Goal: Check status: Check status

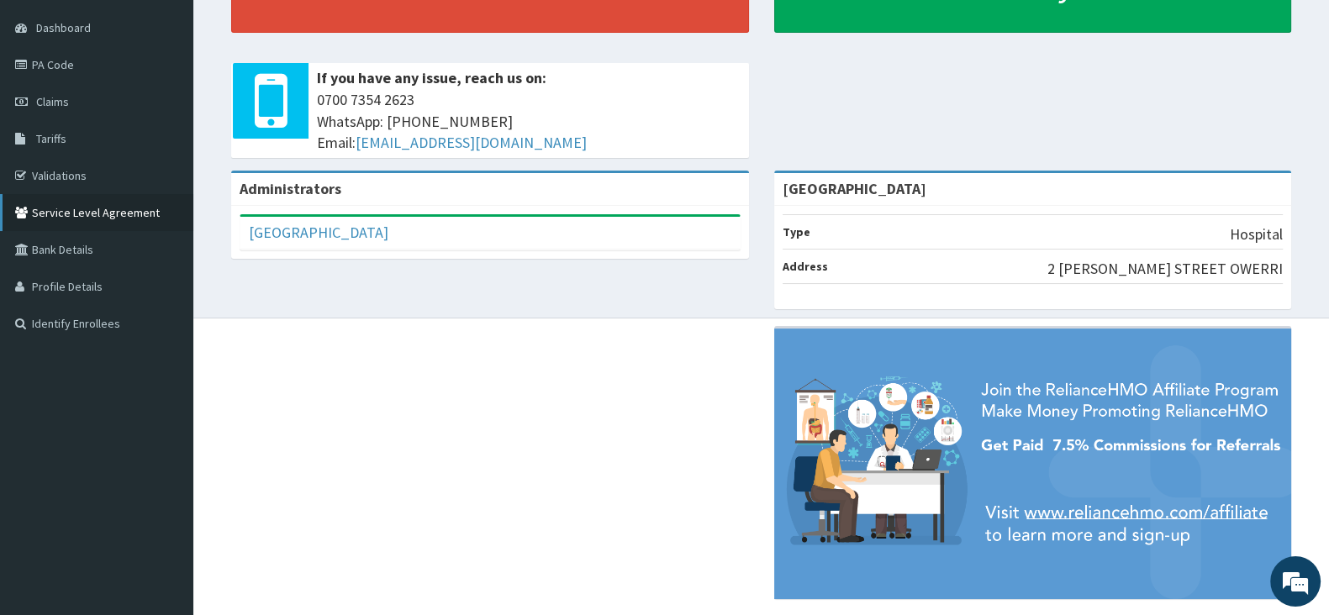
scroll to position [79, 0]
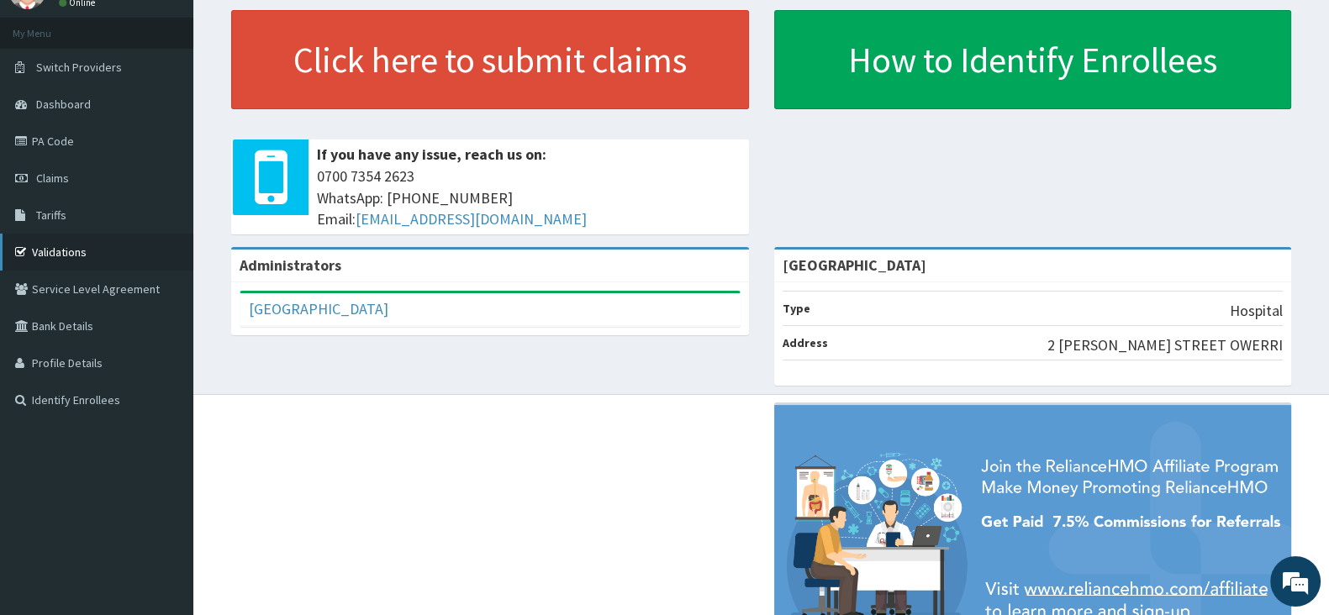
click at [68, 256] on link "Validations" at bounding box center [96, 252] width 193 height 37
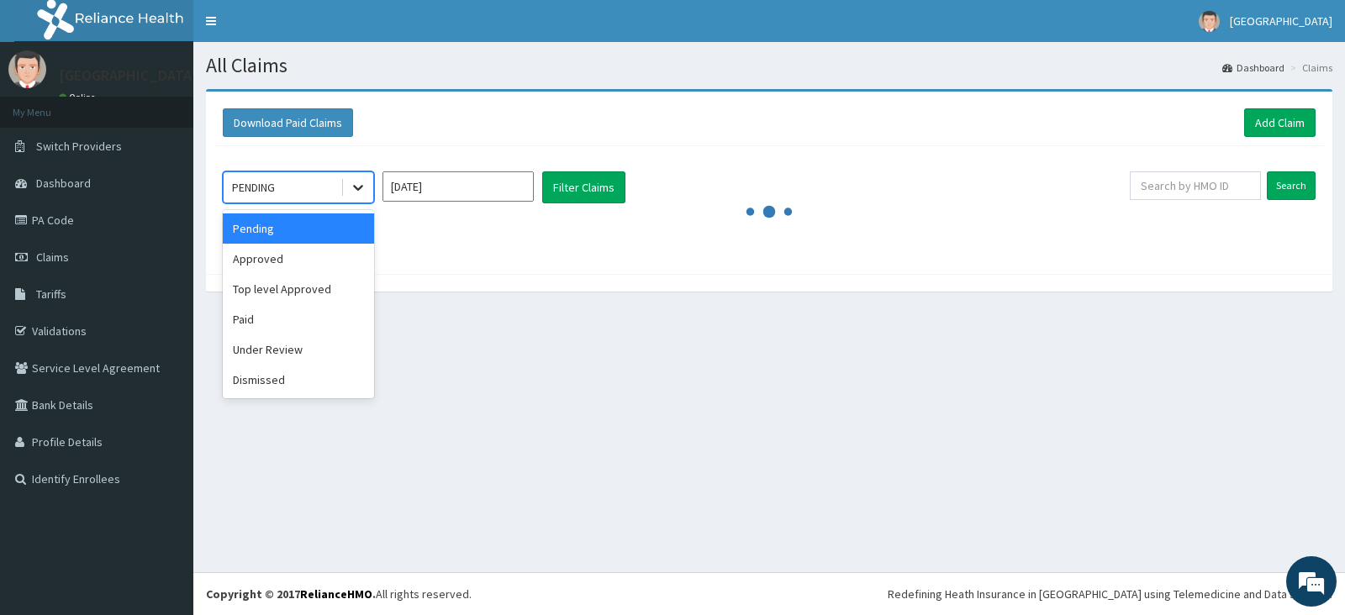
click at [358, 191] on icon at bounding box center [358, 187] width 17 height 17
click at [274, 256] on div "Approved" at bounding box center [298, 259] width 151 height 30
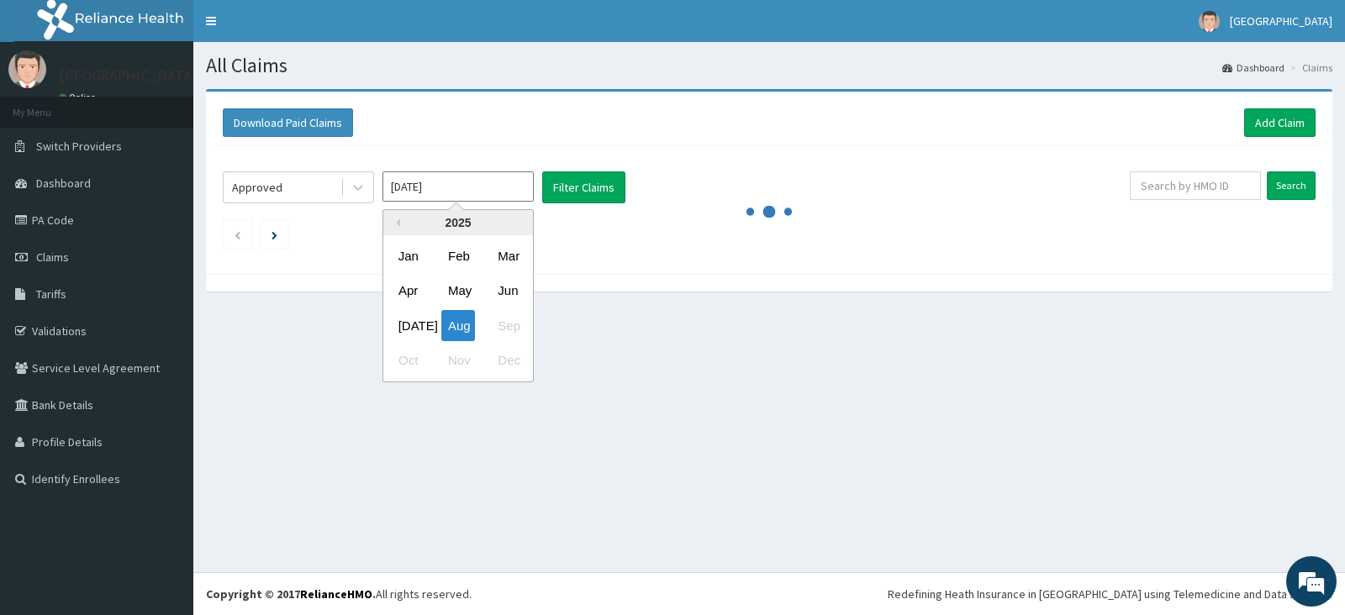
click at [447, 196] on input "[DATE]" at bounding box center [458, 187] width 151 height 30
click at [396, 225] on button "Previous Year" at bounding box center [396, 223] width 8 height 8
click at [514, 221] on div "2022" at bounding box center [458, 222] width 150 height 25
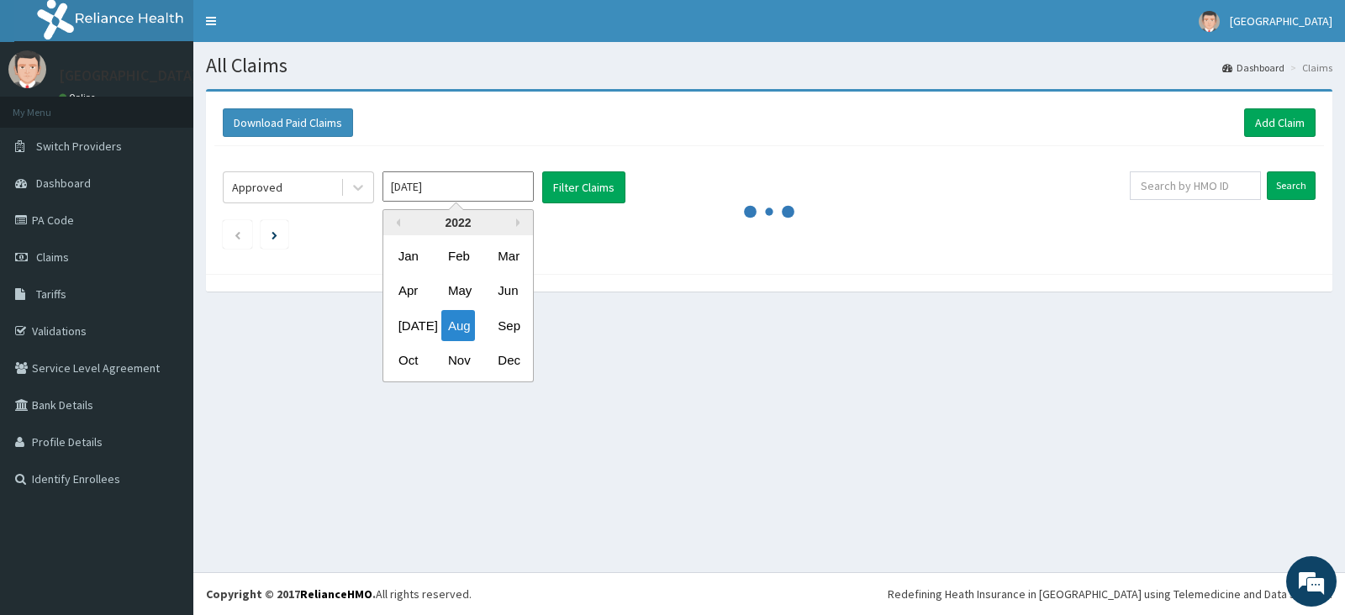
click at [514, 221] on div "2022" at bounding box center [458, 222] width 150 height 25
click at [515, 223] on div "2022" at bounding box center [458, 222] width 150 height 25
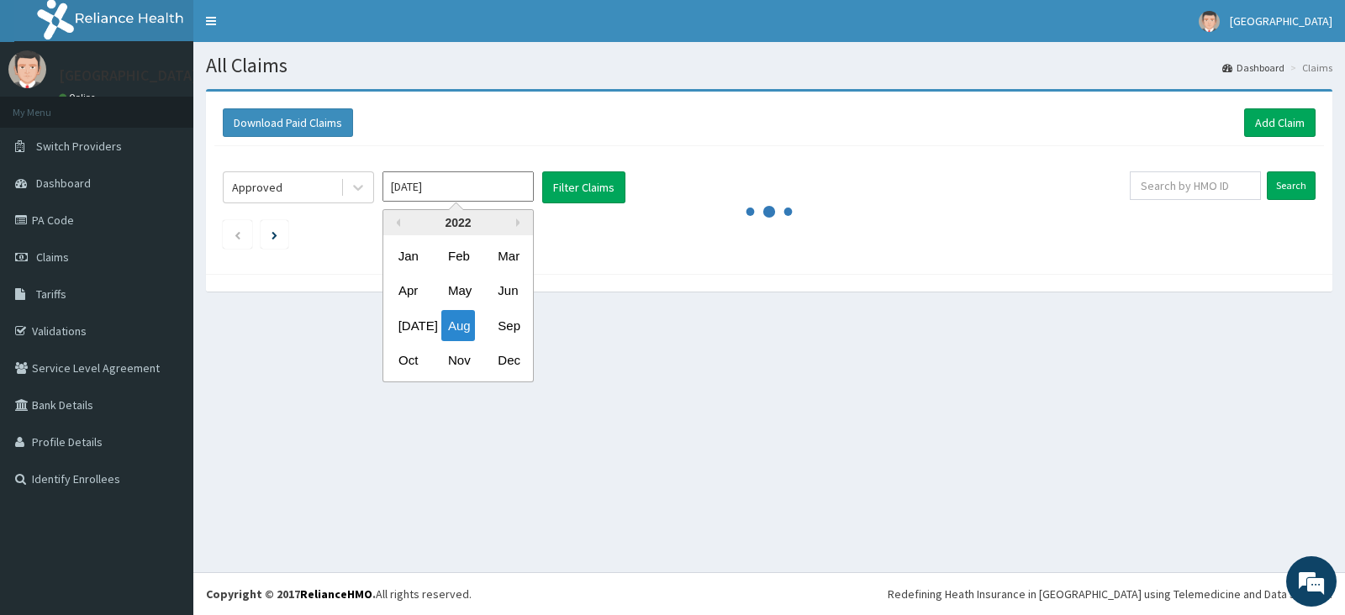
click at [515, 223] on div "2022" at bounding box center [458, 222] width 150 height 25
click at [515, 225] on div "2022" at bounding box center [458, 222] width 150 height 25
click at [398, 224] on button "Previous Year" at bounding box center [396, 223] width 8 height 8
click at [591, 276] on div "Previous Year Next Year 2021 Jan Feb Mar Apr May Jun Jul Aug Sep Oct Nov Dec" at bounding box center [484, 297] width 286 height 177
click at [513, 321] on div "Sep" at bounding box center [508, 325] width 34 height 31
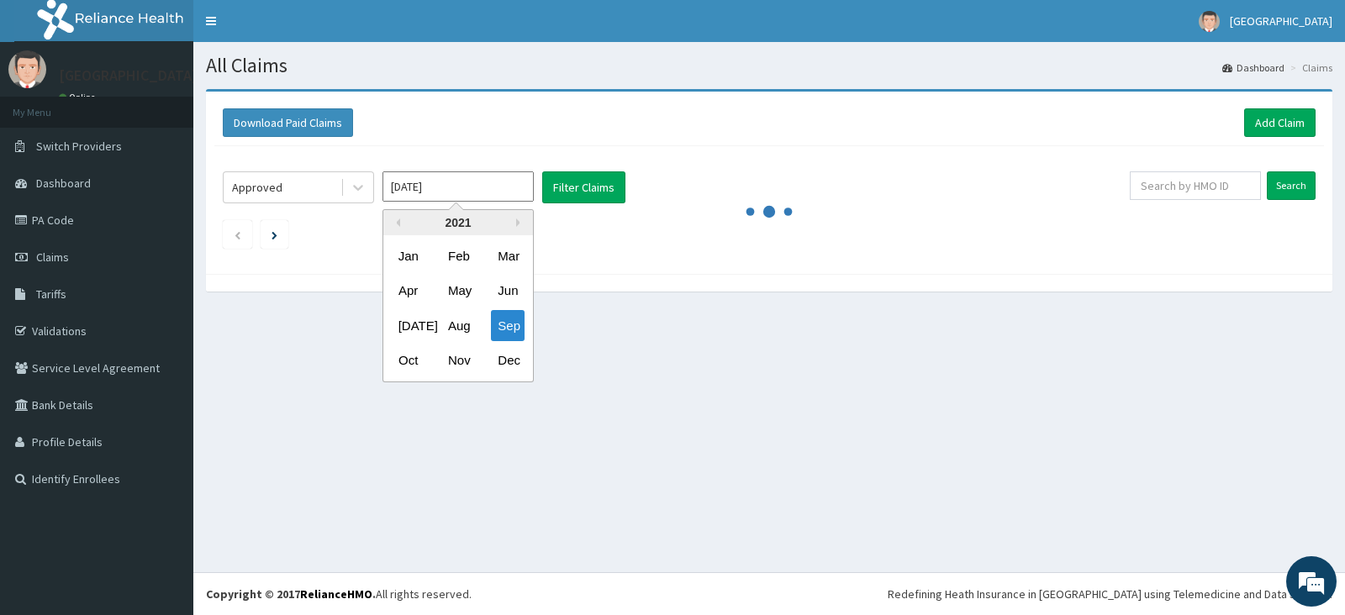
click at [483, 198] on input "Sep 2021" at bounding box center [458, 187] width 151 height 30
click at [517, 223] on button "Next Year" at bounding box center [520, 223] width 8 height 8
click at [462, 292] on div "May" at bounding box center [458, 291] width 34 height 31
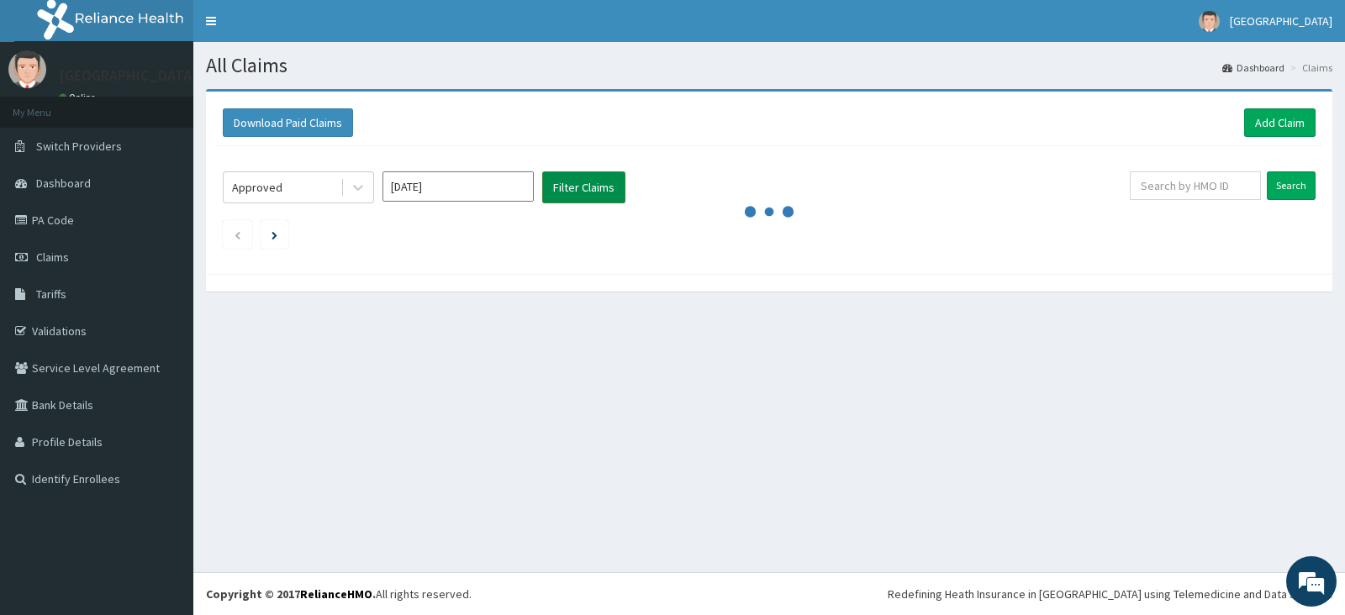
click at [578, 186] on button "Filter Claims" at bounding box center [583, 188] width 83 height 32
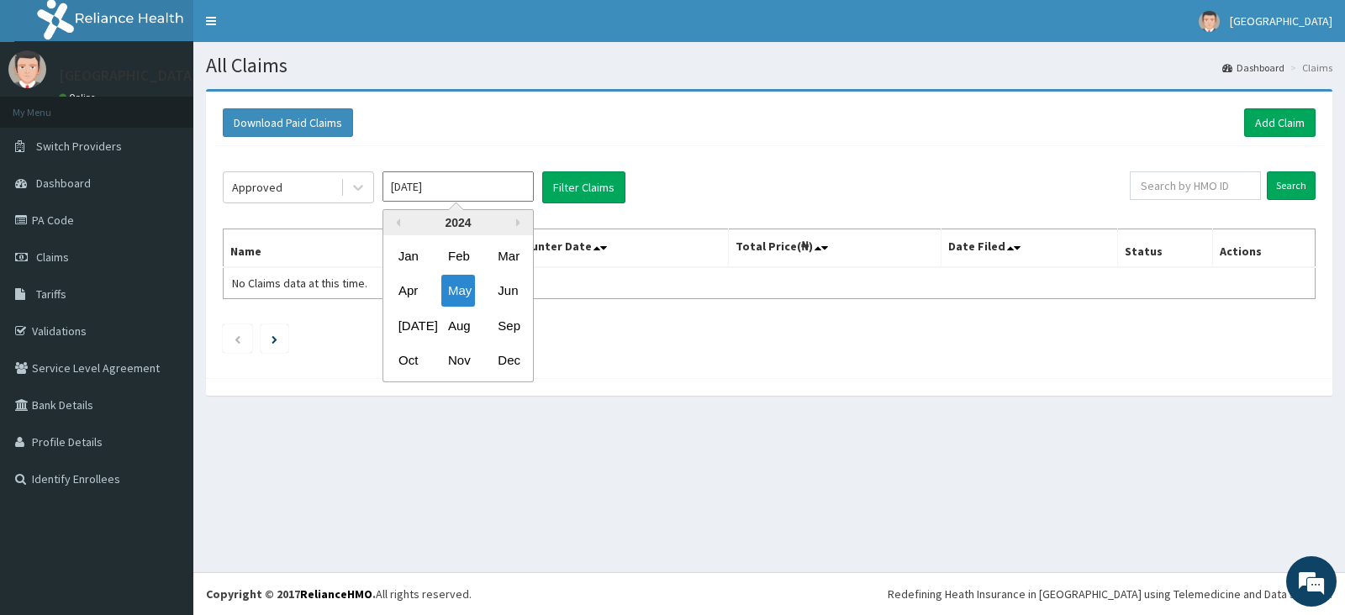
click at [468, 192] on input "May 2024" at bounding box center [458, 187] width 151 height 30
click at [413, 291] on div "Apr" at bounding box center [409, 291] width 34 height 31
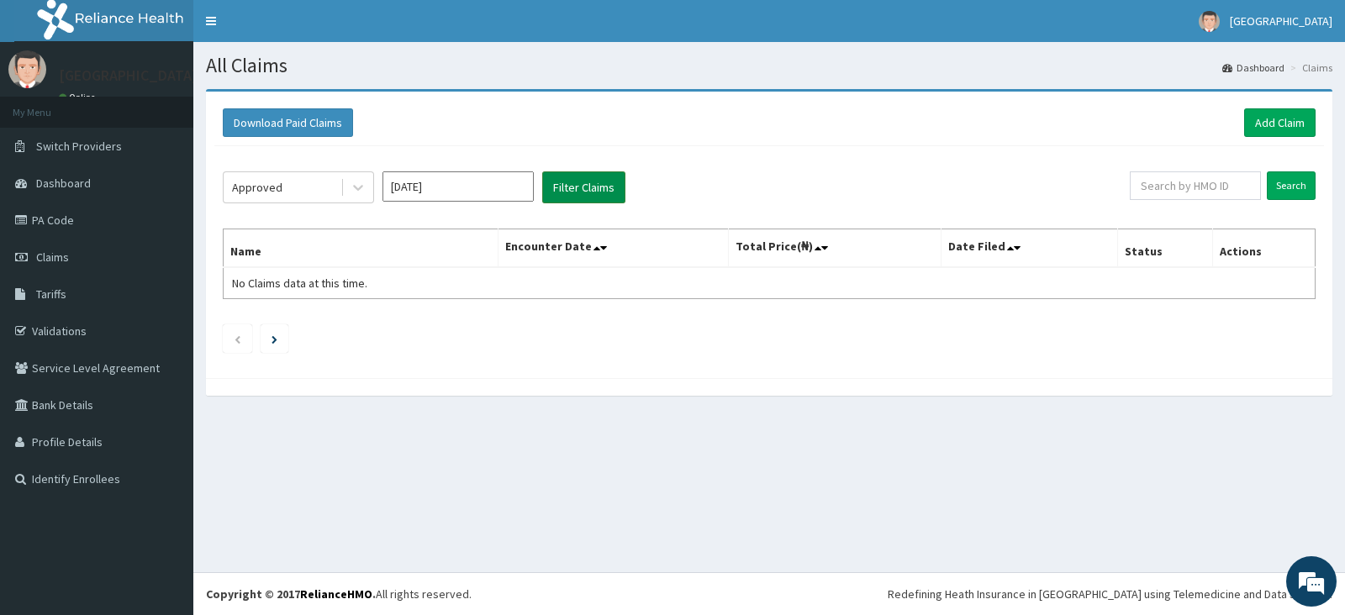
click at [584, 190] on button "Filter Claims" at bounding box center [583, 188] width 83 height 32
click at [587, 191] on button "Filter Claims" at bounding box center [583, 188] width 83 height 32
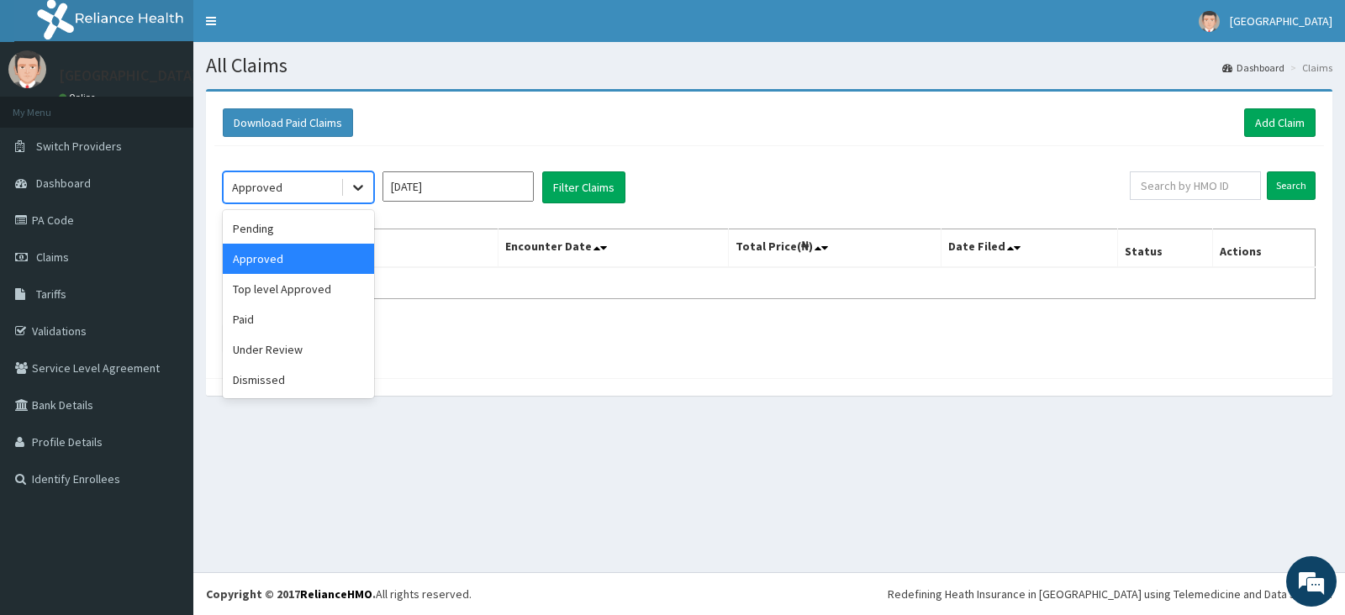
click at [354, 189] on icon at bounding box center [358, 187] width 17 height 17
drag, startPoint x: 298, startPoint y: 255, endPoint x: 330, endPoint y: 244, distance: 33.8
click at [298, 256] on div "Approved" at bounding box center [298, 259] width 151 height 30
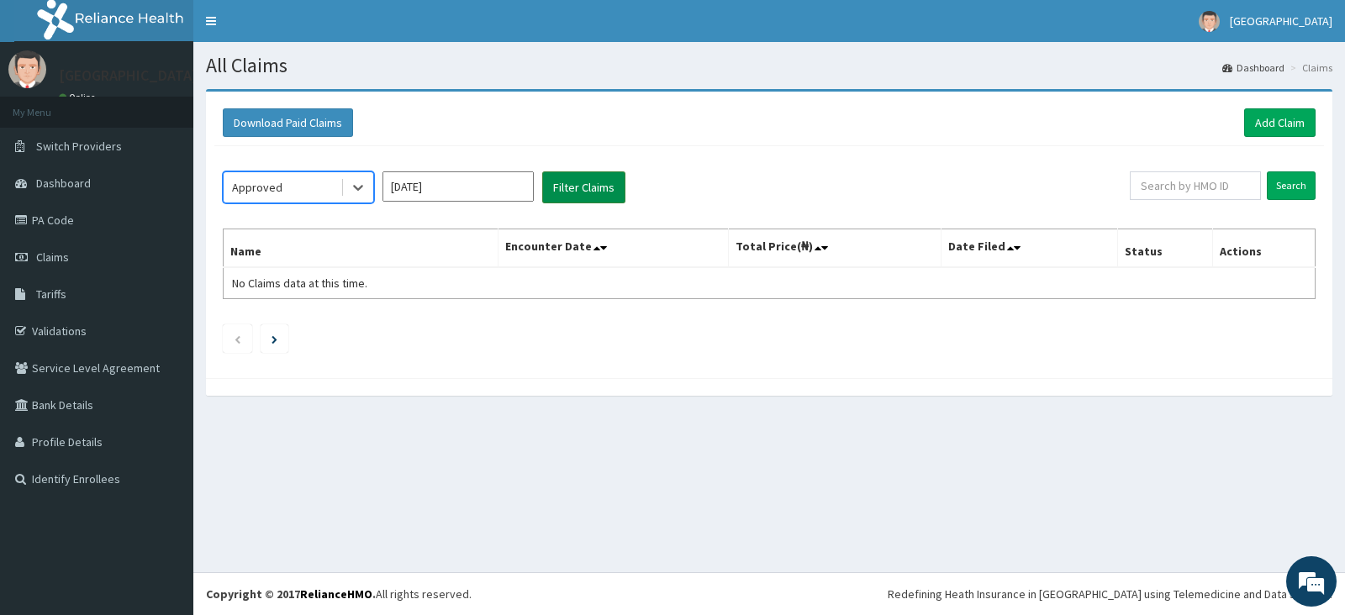
click at [572, 187] on button "Filter Claims" at bounding box center [583, 188] width 83 height 32
click at [490, 197] on input "Apr 2024" at bounding box center [458, 187] width 151 height 30
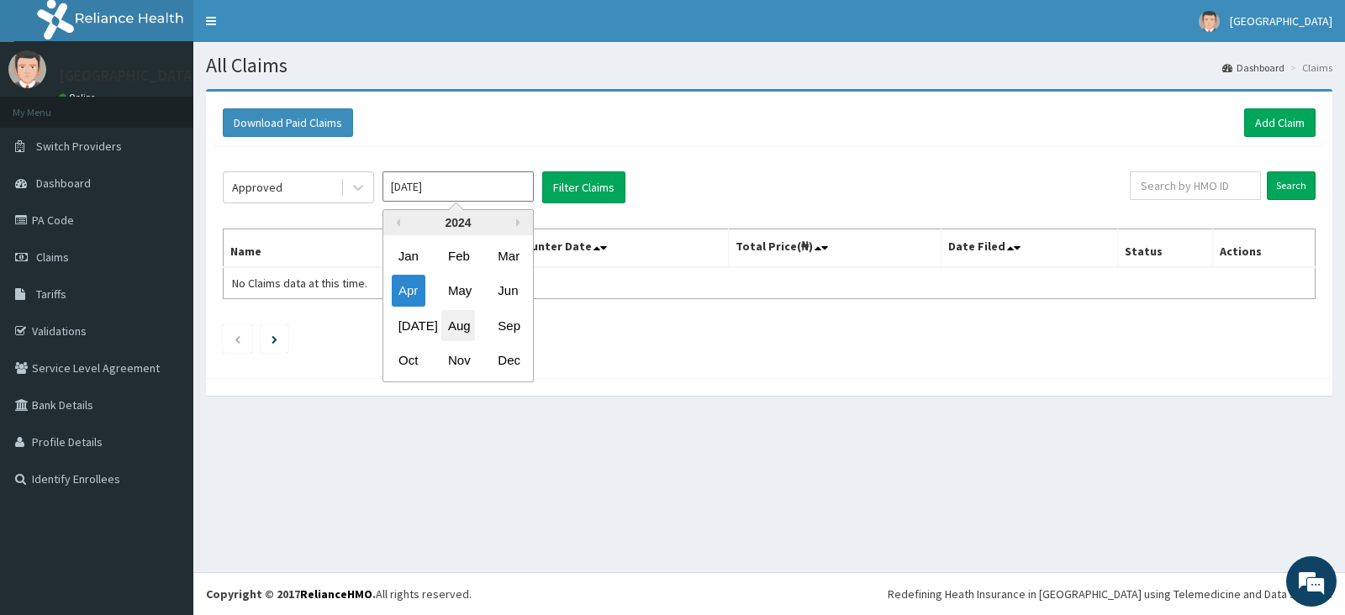
click at [462, 329] on div "Aug" at bounding box center [458, 325] width 34 height 31
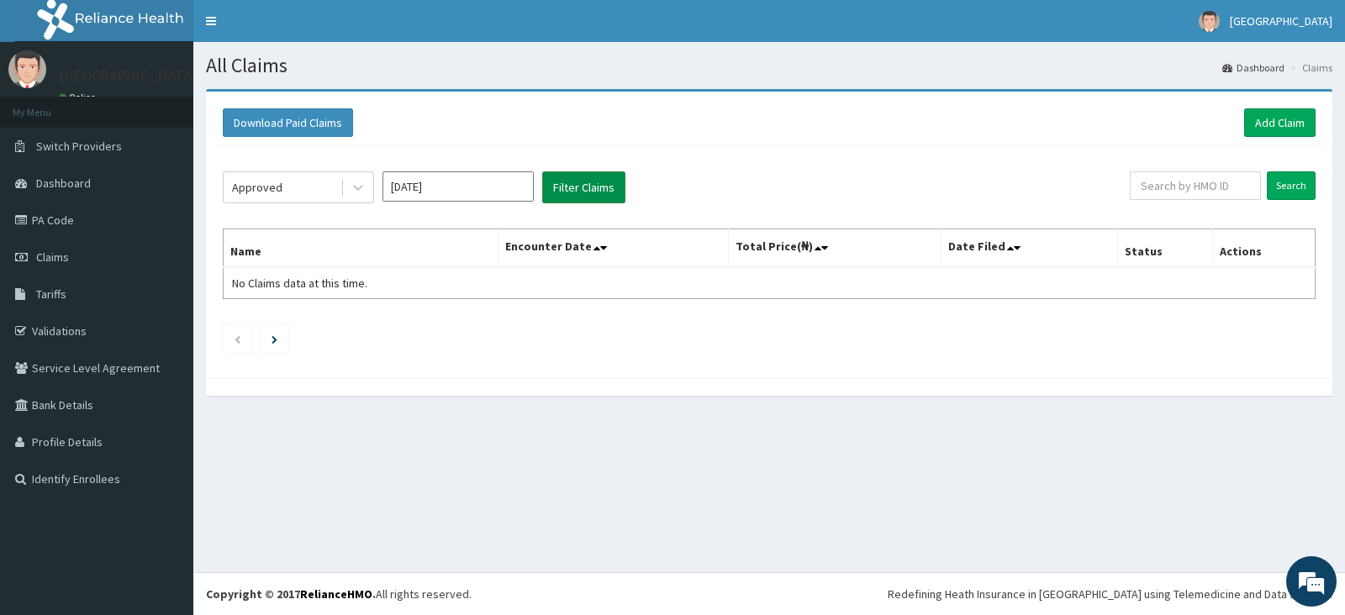
click at [588, 192] on button "Filter Claims" at bounding box center [583, 188] width 83 height 32
click at [592, 179] on button "Filter Claims" at bounding box center [583, 188] width 83 height 32
click at [593, 179] on button "Filter Claims" at bounding box center [583, 188] width 83 height 32
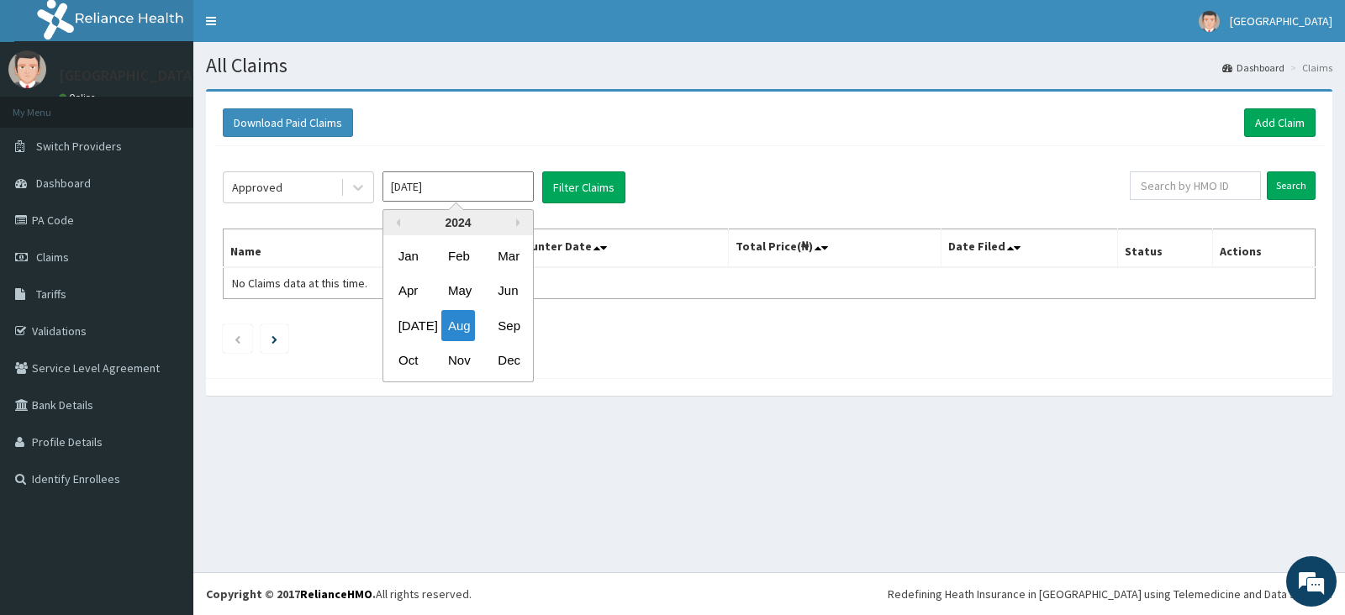
click at [489, 192] on input "Aug 2024" at bounding box center [458, 187] width 151 height 30
click at [509, 365] on div "Dec" at bounding box center [508, 361] width 34 height 31
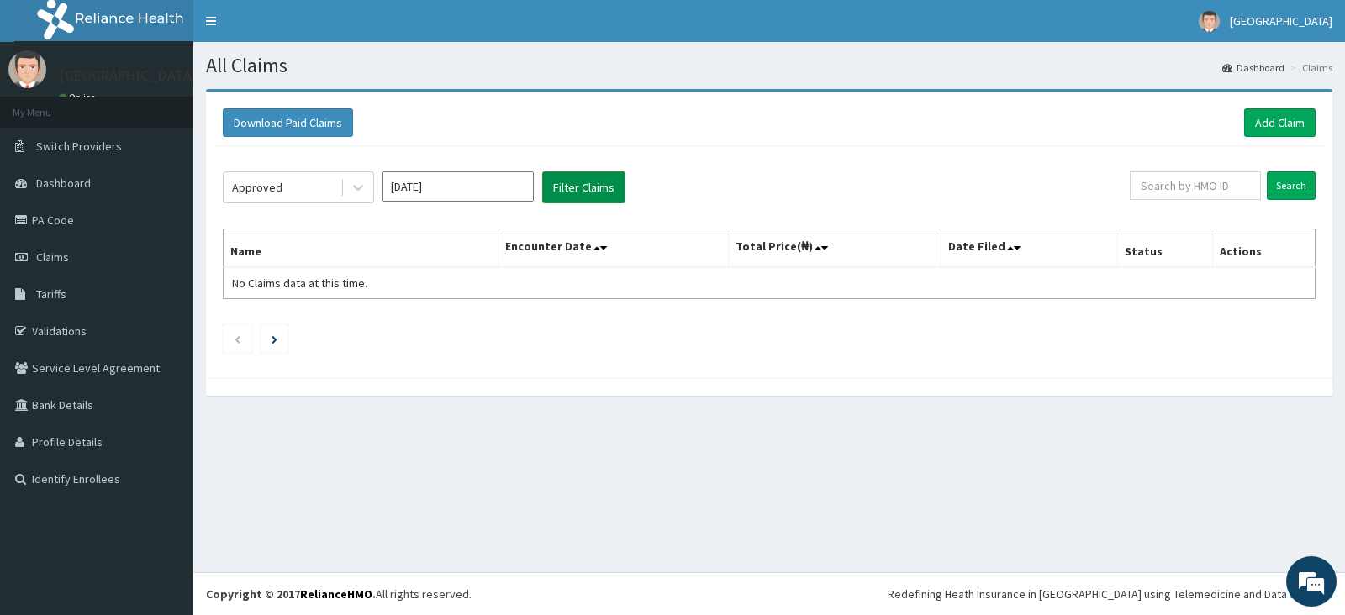
click at [587, 184] on button "Filter Claims" at bounding box center [583, 188] width 83 height 32
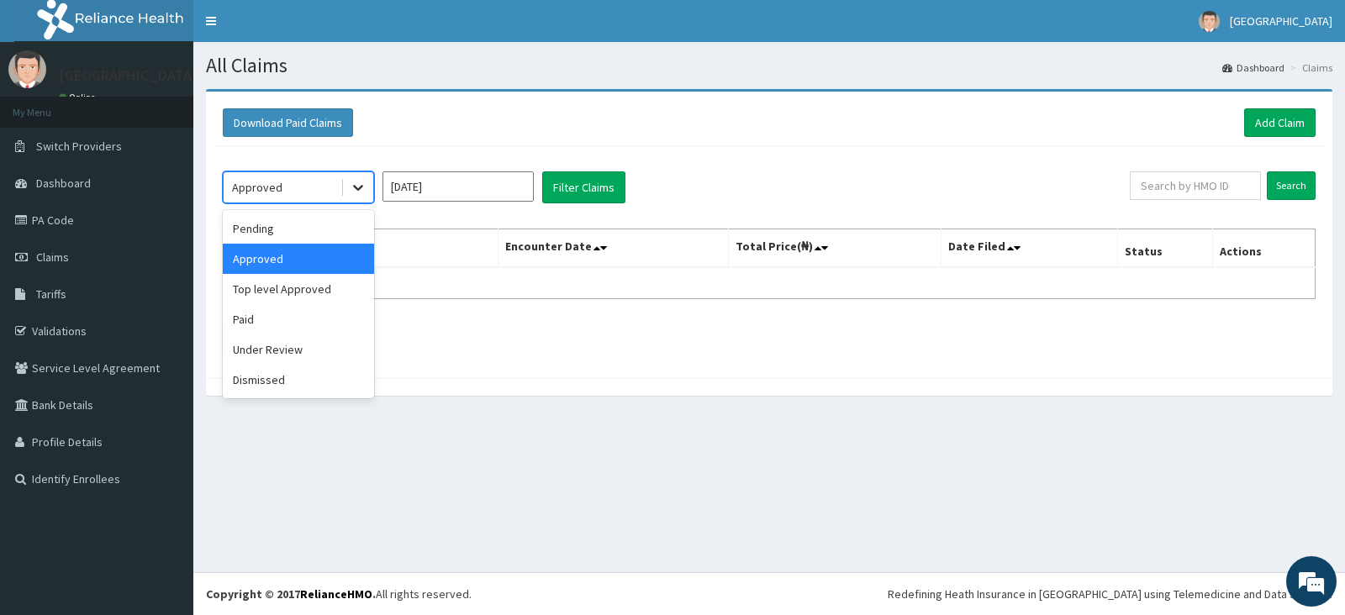
click at [361, 188] on icon at bounding box center [358, 187] width 17 height 17
click at [323, 262] on div "Approved" at bounding box center [298, 259] width 151 height 30
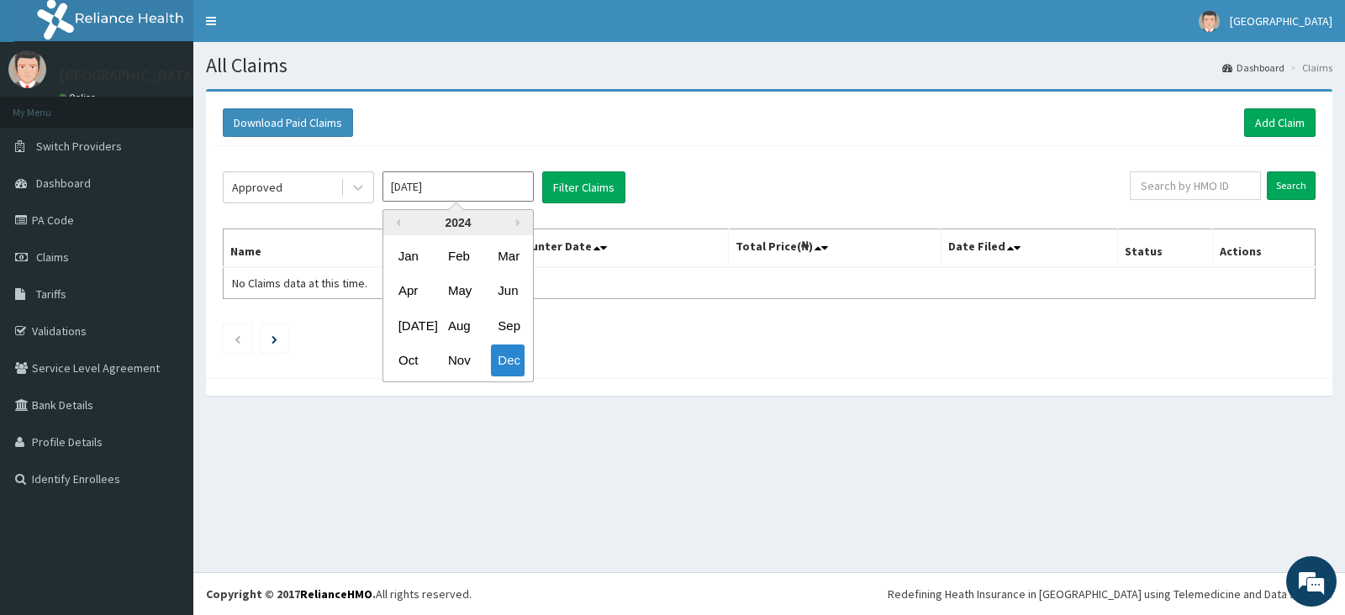
click at [505, 181] on input "Dec 2024" at bounding box center [458, 187] width 151 height 30
click at [517, 220] on button "Next Year" at bounding box center [520, 223] width 8 height 8
click at [412, 258] on div "Jan" at bounding box center [409, 255] width 34 height 31
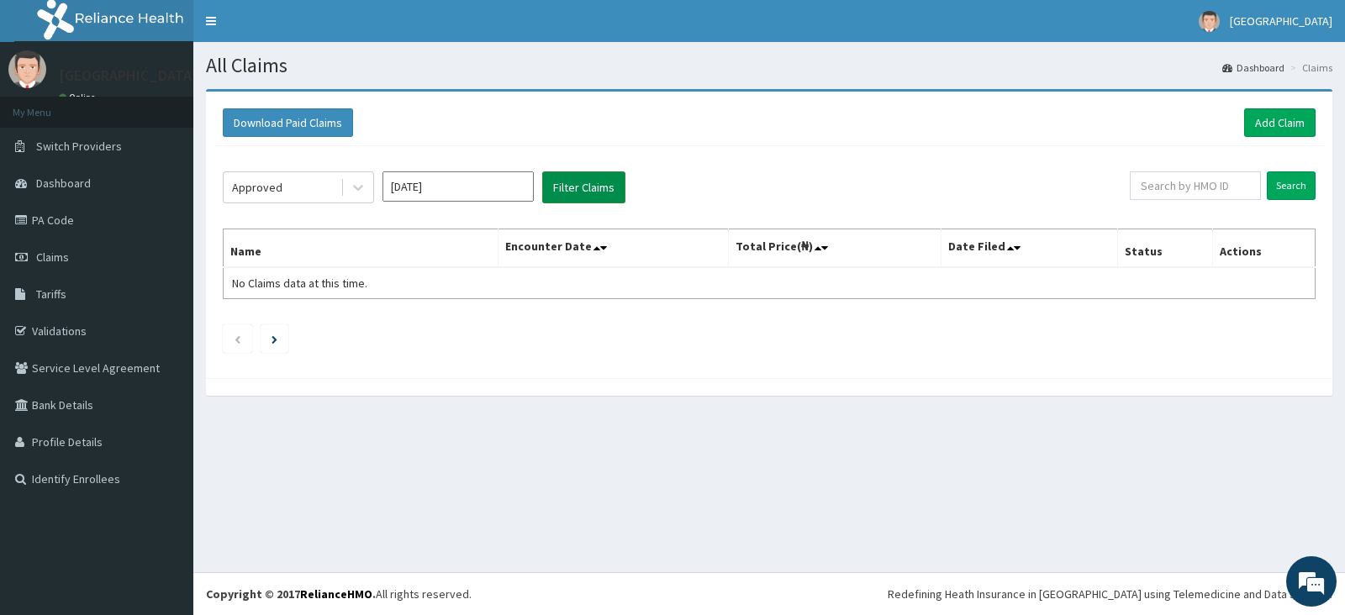
click at [577, 182] on button "Filter Claims" at bounding box center [583, 188] width 83 height 32
click at [576, 187] on button "Filter Claims" at bounding box center [583, 188] width 83 height 32
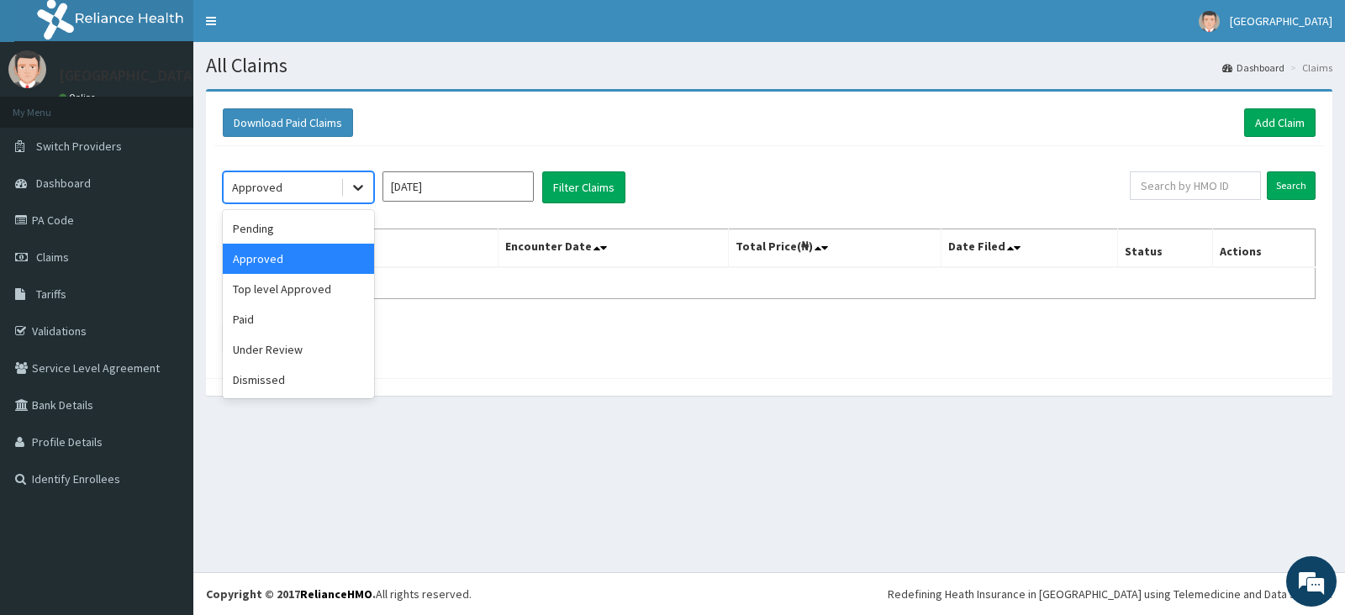
click at [361, 182] on icon at bounding box center [358, 187] width 17 height 17
click at [291, 231] on div "Pending" at bounding box center [298, 229] width 151 height 30
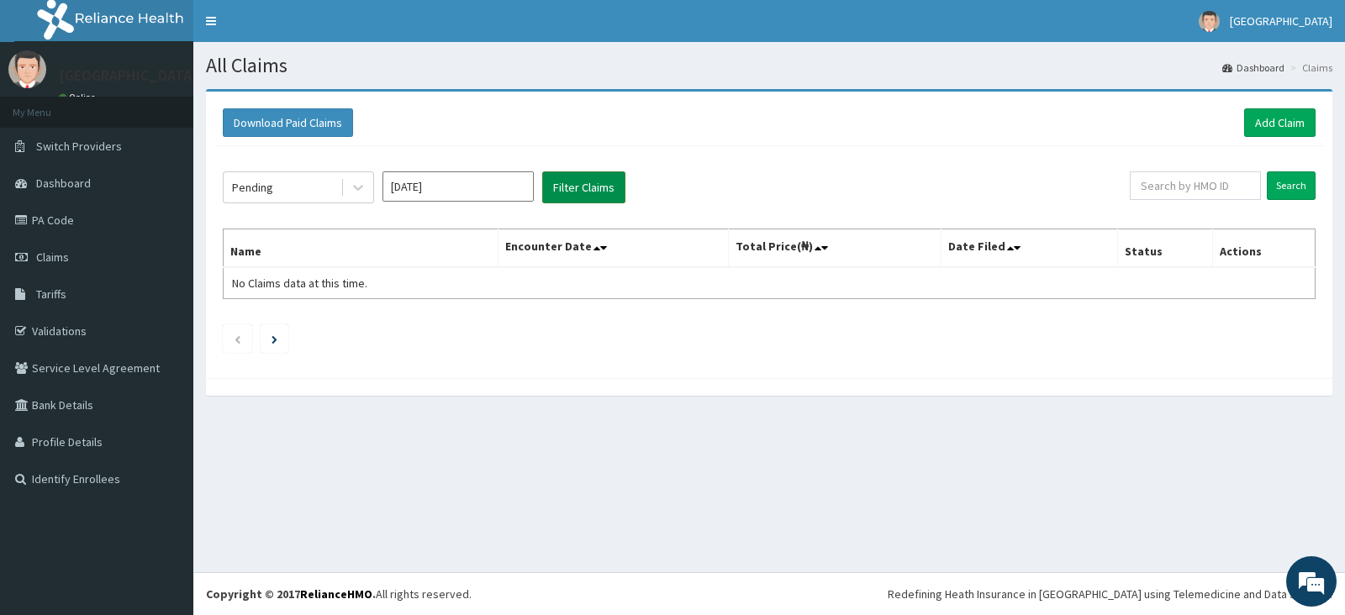
click at [573, 187] on button "Filter Claims" at bounding box center [583, 188] width 83 height 32
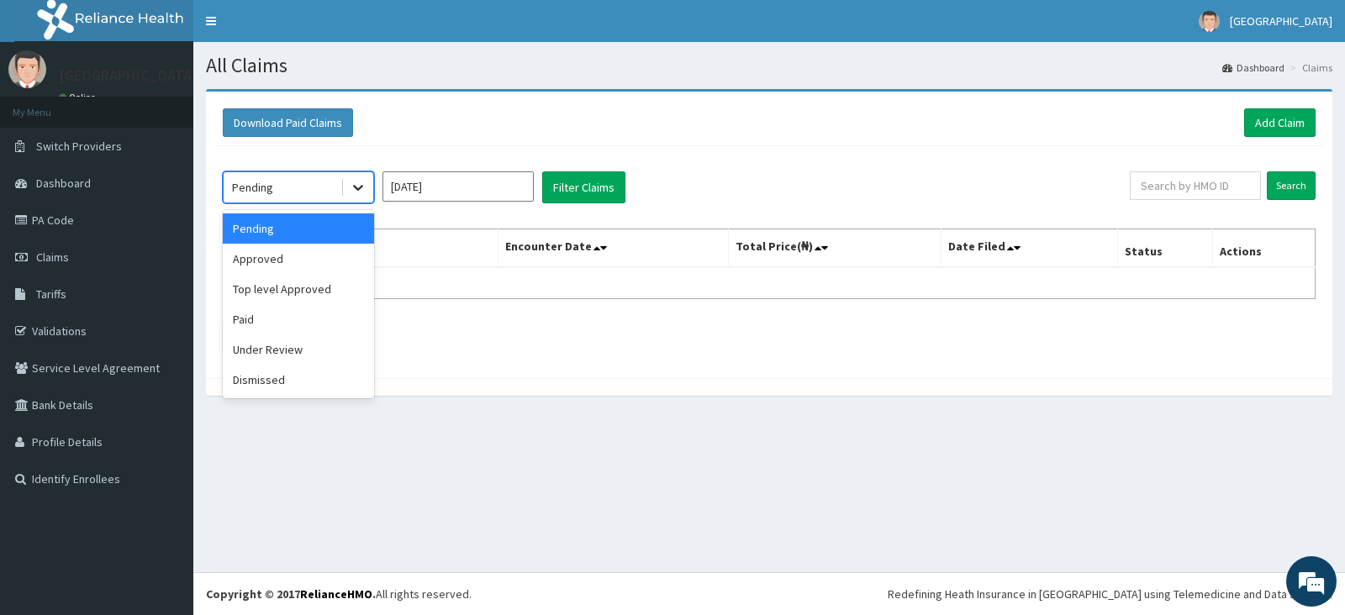
click at [358, 192] on icon at bounding box center [358, 187] width 17 height 17
click at [271, 321] on div "Paid" at bounding box center [298, 319] width 151 height 30
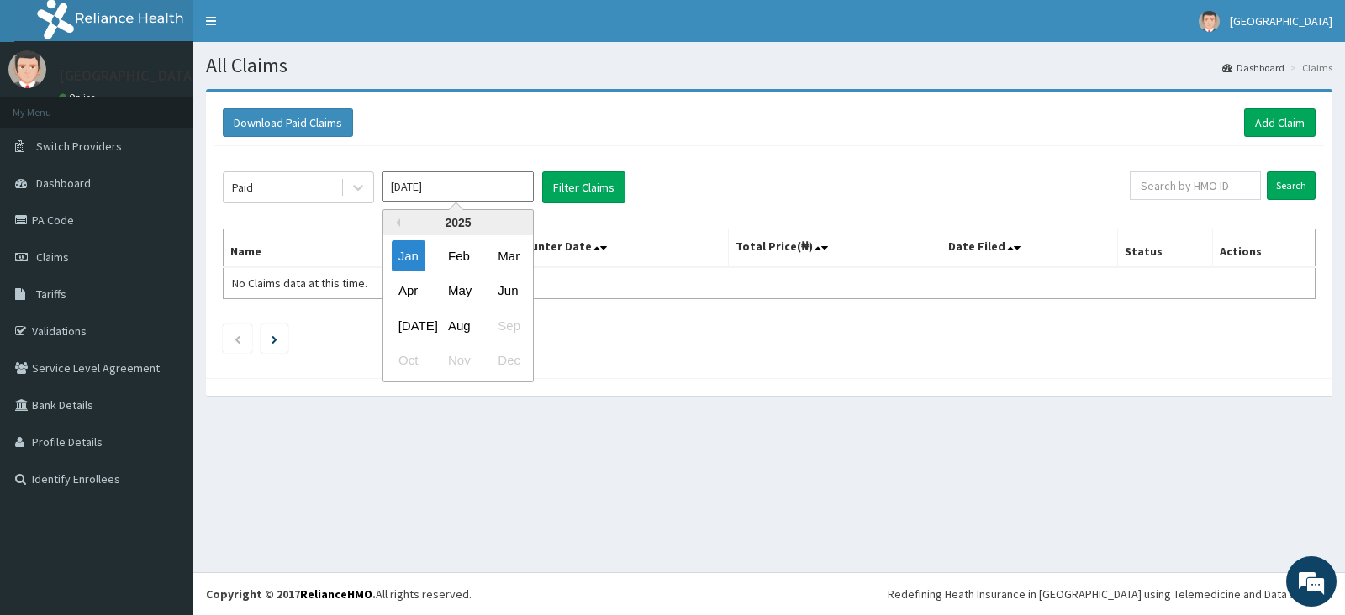
click at [446, 188] on input "Jan 2025" at bounding box center [458, 187] width 151 height 30
click at [505, 256] on div "Mar" at bounding box center [508, 255] width 34 height 31
click at [504, 195] on input "Mar 2025" at bounding box center [458, 187] width 151 height 30
click at [399, 225] on div "2025" at bounding box center [458, 222] width 150 height 25
click at [404, 256] on div "Jan" at bounding box center [409, 255] width 34 height 31
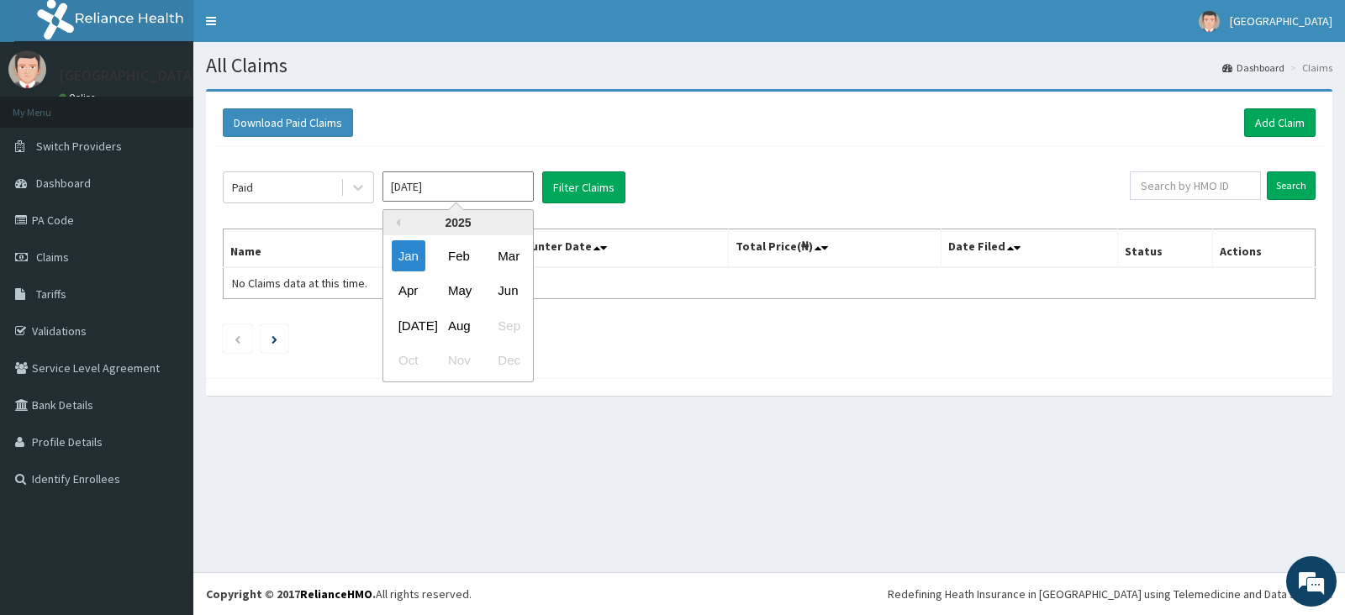
click at [450, 191] on input "Jan 2025" at bounding box center [458, 187] width 151 height 30
click at [399, 220] on button "Previous Year" at bounding box center [396, 223] width 8 height 8
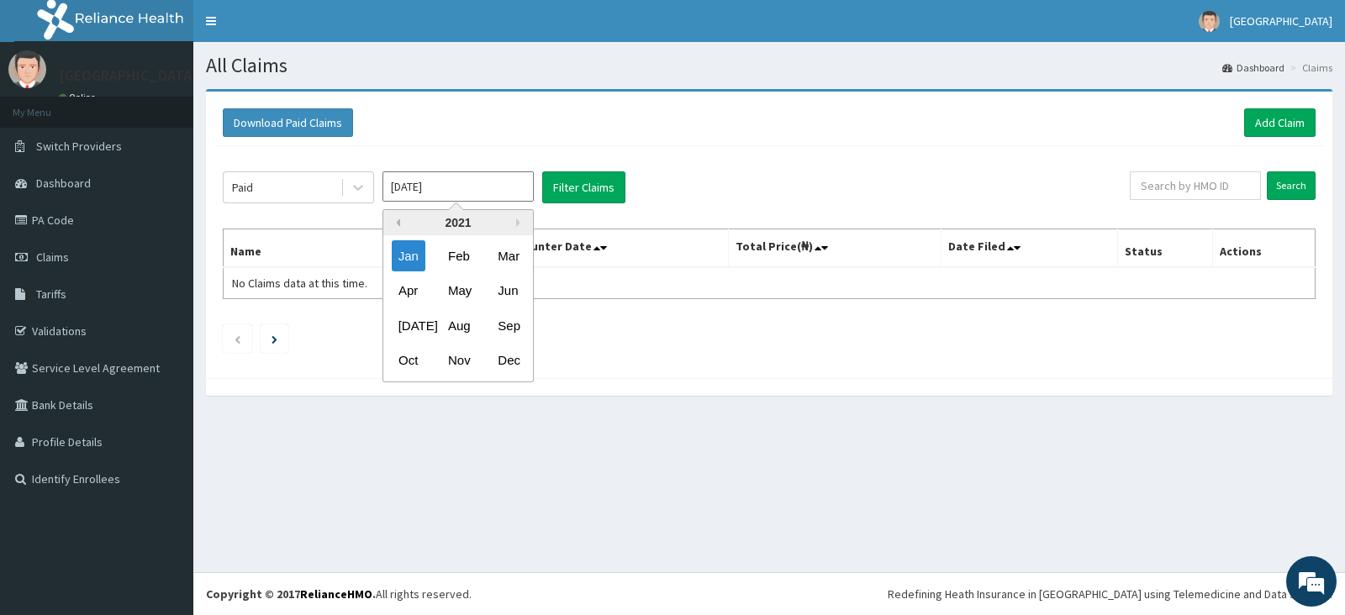
click at [399, 220] on button "Previous Year" at bounding box center [396, 223] width 8 height 8
click at [516, 222] on button "Next Year" at bounding box center [520, 223] width 8 height 8
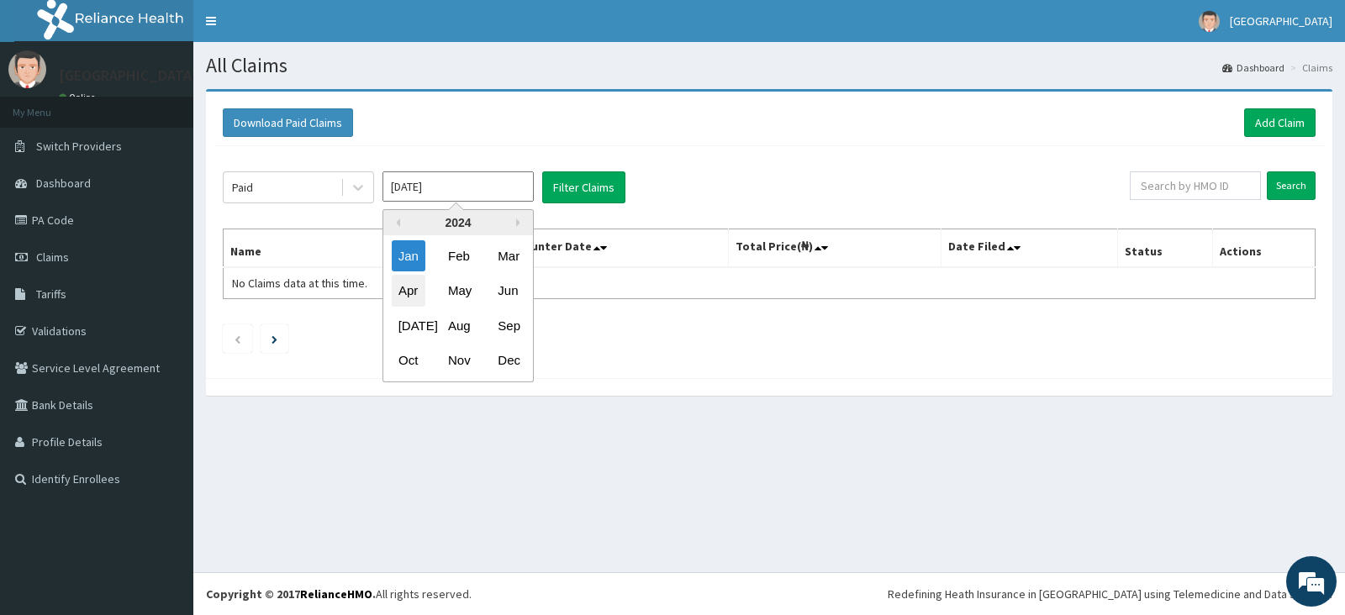
click at [411, 293] on div "Apr" at bounding box center [409, 291] width 34 height 31
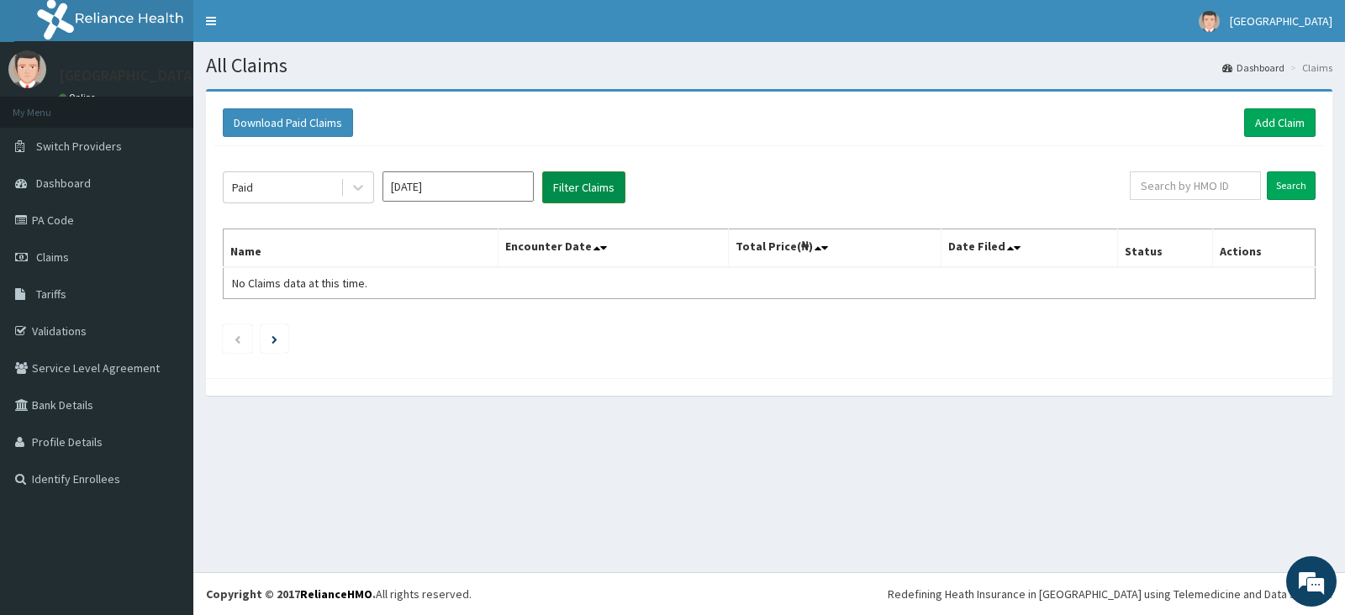
click at [589, 183] on button "Filter Claims" at bounding box center [583, 188] width 83 height 32
click at [586, 189] on button "Filter Claims" at bounding box center [583, 188] width 83 height 32
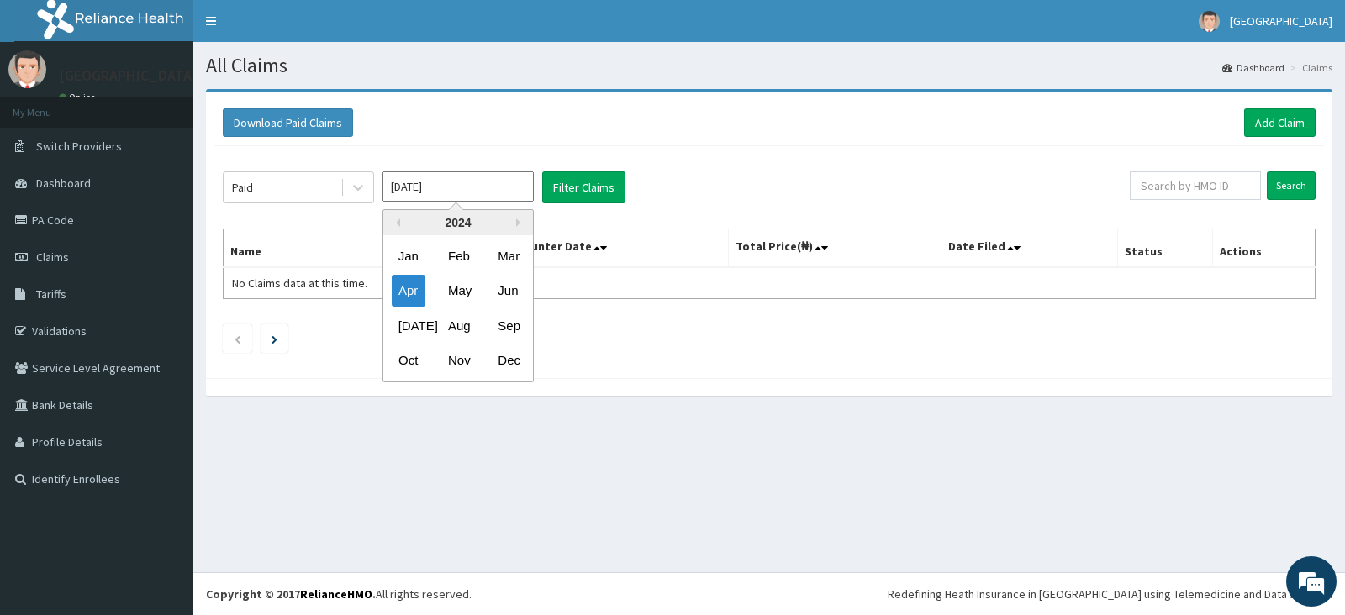
click at [487, 189] on input "Apr 2024" at bounding box center [458, 187] width 151 height 30
click at [459, 290] on div "May" at bounding box center [458, 291] width 34 height 31
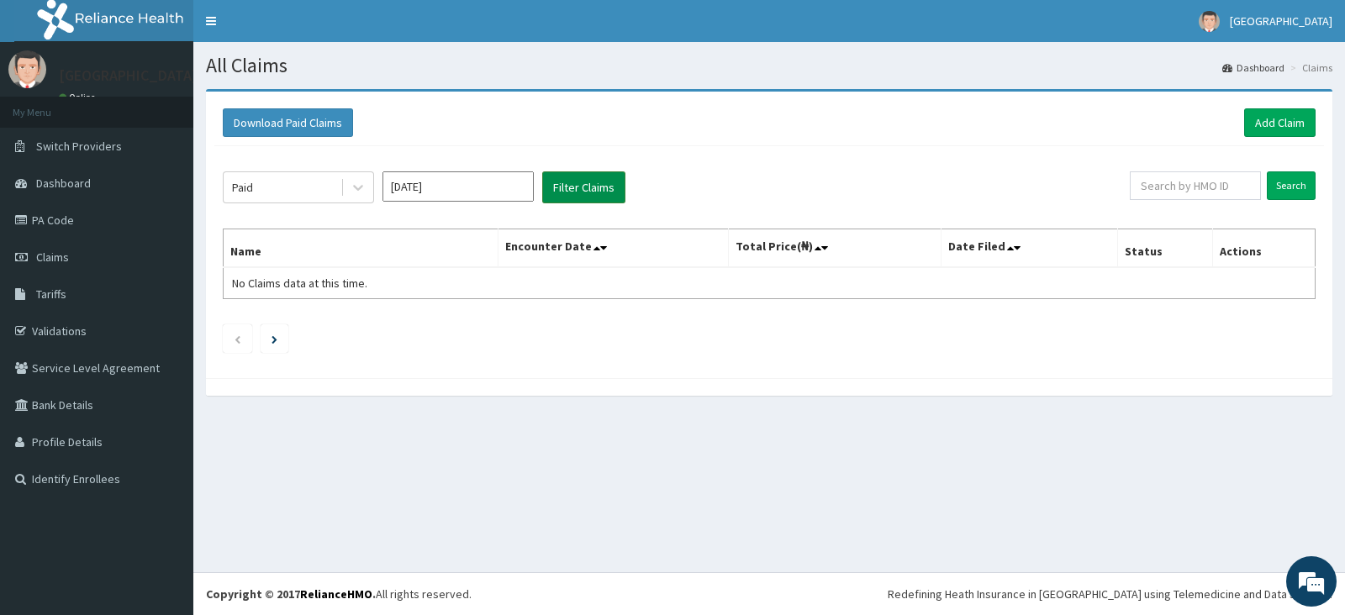
click at [576, 184] on button "Filter Claims" at bounding box center [583, 188] width 83 height 32
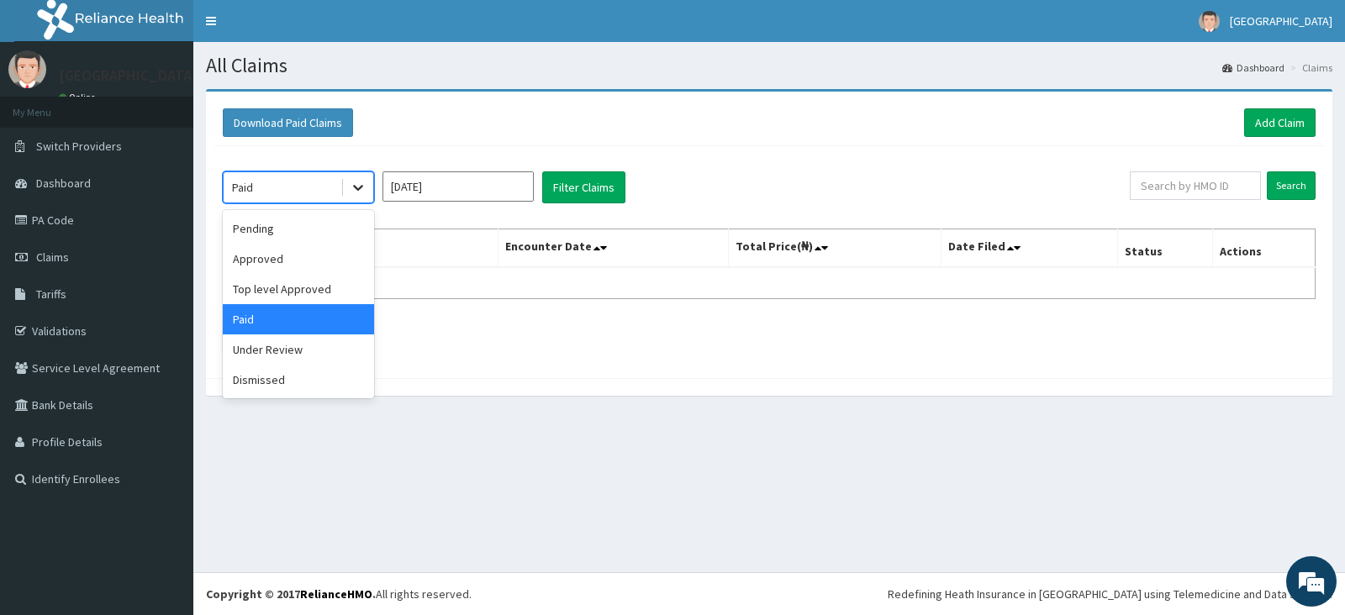
click at [358, 188] on icon at bounding box center [358, 189] width 10 height 6
click at [294, 318] on div "Paid" at bounding box center [298, 319] width 151 height 30
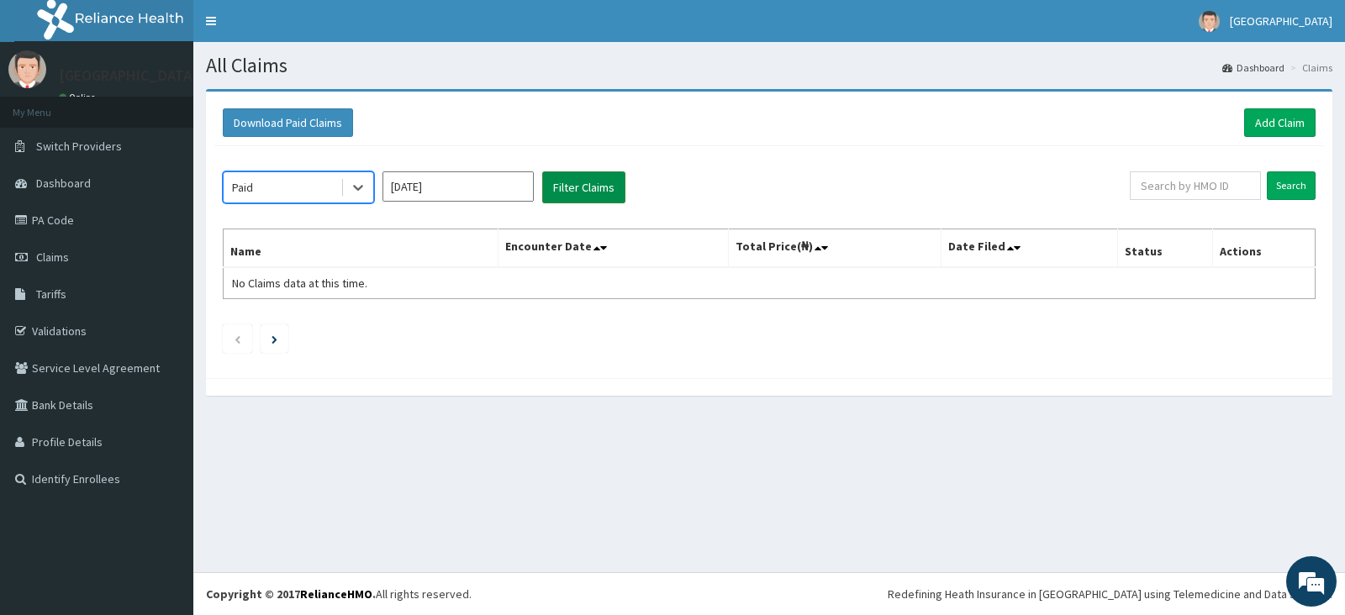
click at [567, 191] on button "Filter Claims" at bounding box center [583, 188] width 83 height 32
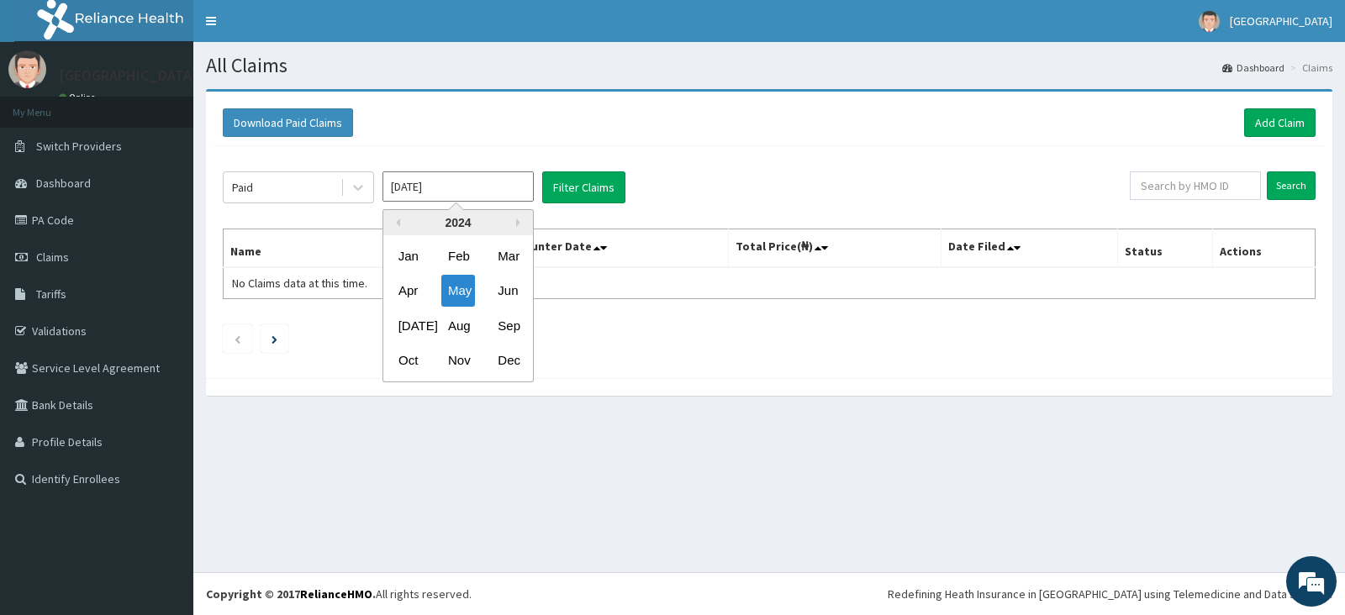
click at [510, 192] on input "May 2024" at bounding box center [458, 187] width 151 height 30
click at [509, 286] on div "Jun" at bounding box center [508, 291] width 34 height 31
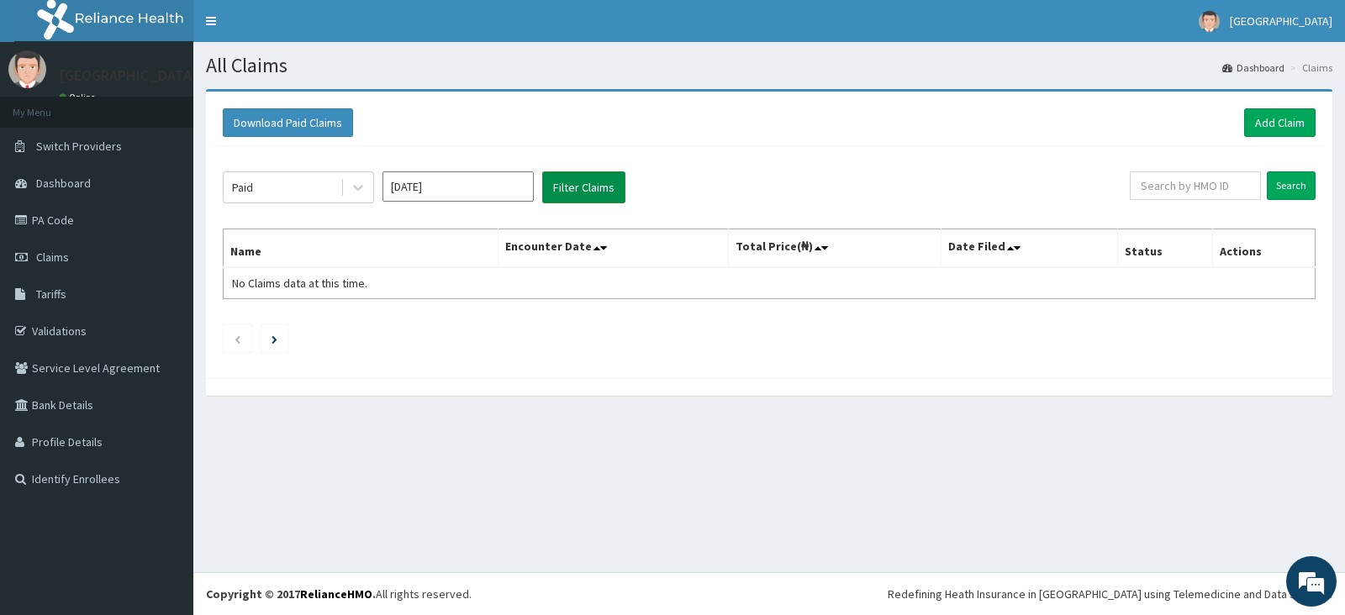
click at [595, 183] on button "Filter Claims" at bounding box center [583, 188] width 83 height 32
click at [454, 188] on input "Jun 2024" at bounding box center [458, 187] width 151 height 30
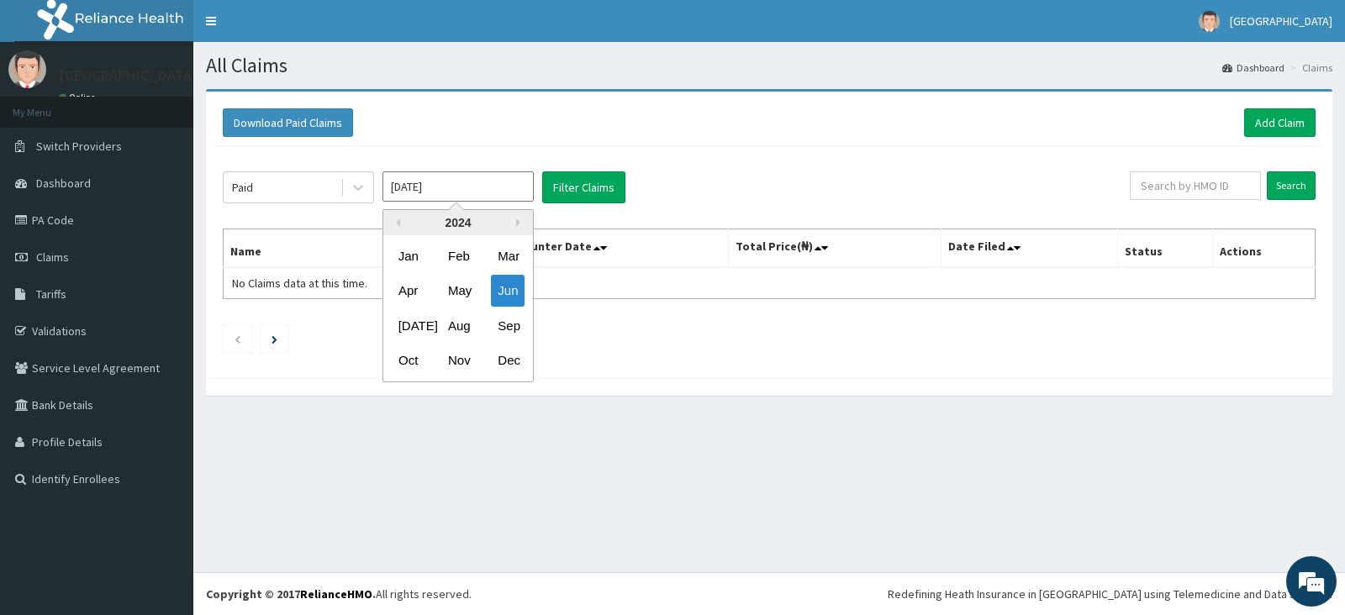
drag, startPoint x: 508, startPoint y: 354, endPoint x: 513, endPoint y: 346, distance: 9.1
click at [509, 355] on div "Dec" at bounding box center [508, 361] width 34 height 31
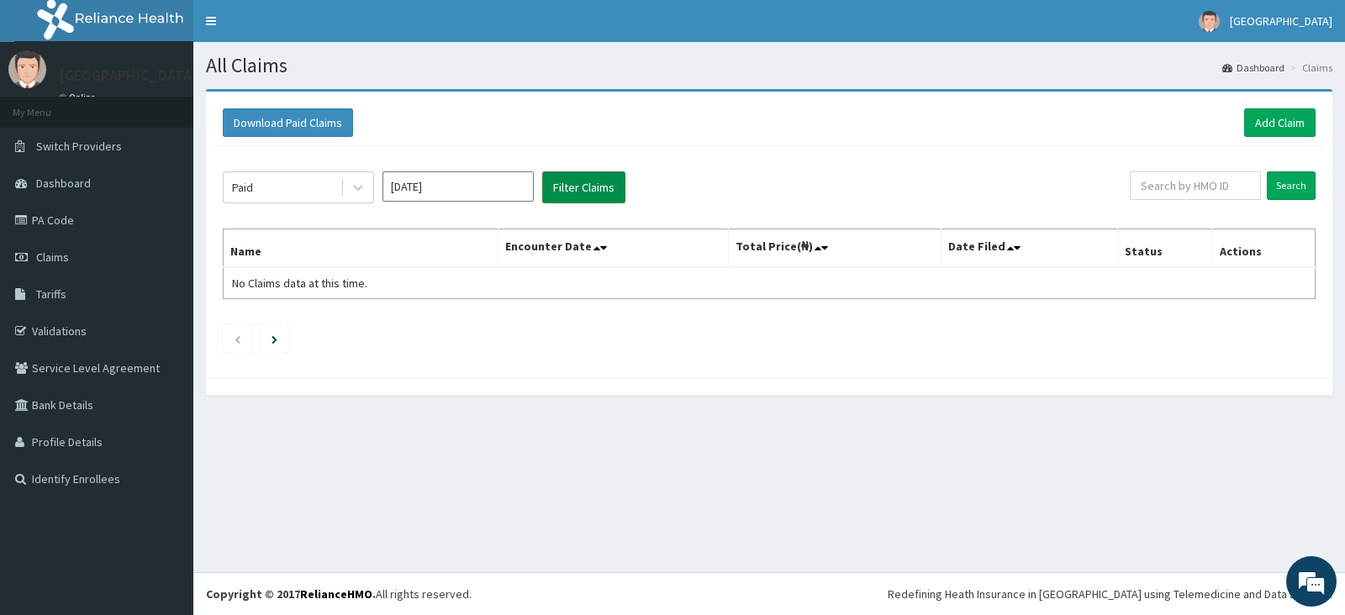
click at [580, 185] on button "Filter Claims" at bounding box center [583, 188] width 83 height 32
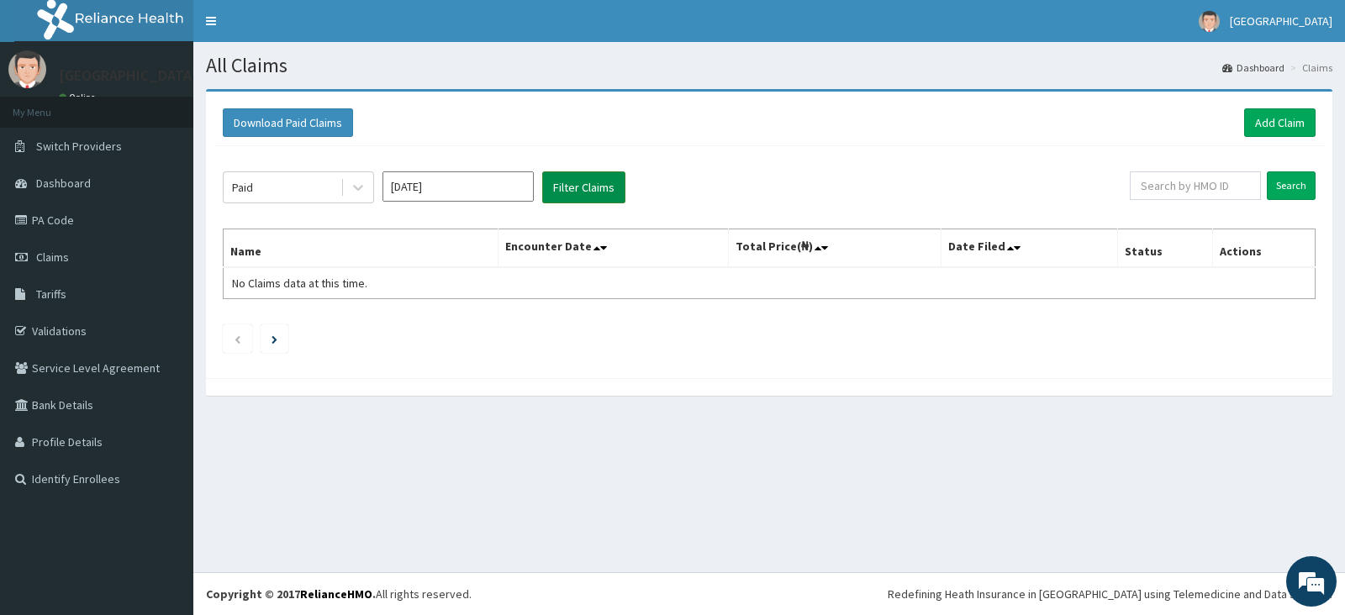
click at [580, 185] on button "Filter Claims" at bounding box center [583, 188] width 83 height 32
click at [506, 182] on input "Dec 2024" at bounding box center [458, 187] width 151 height 30
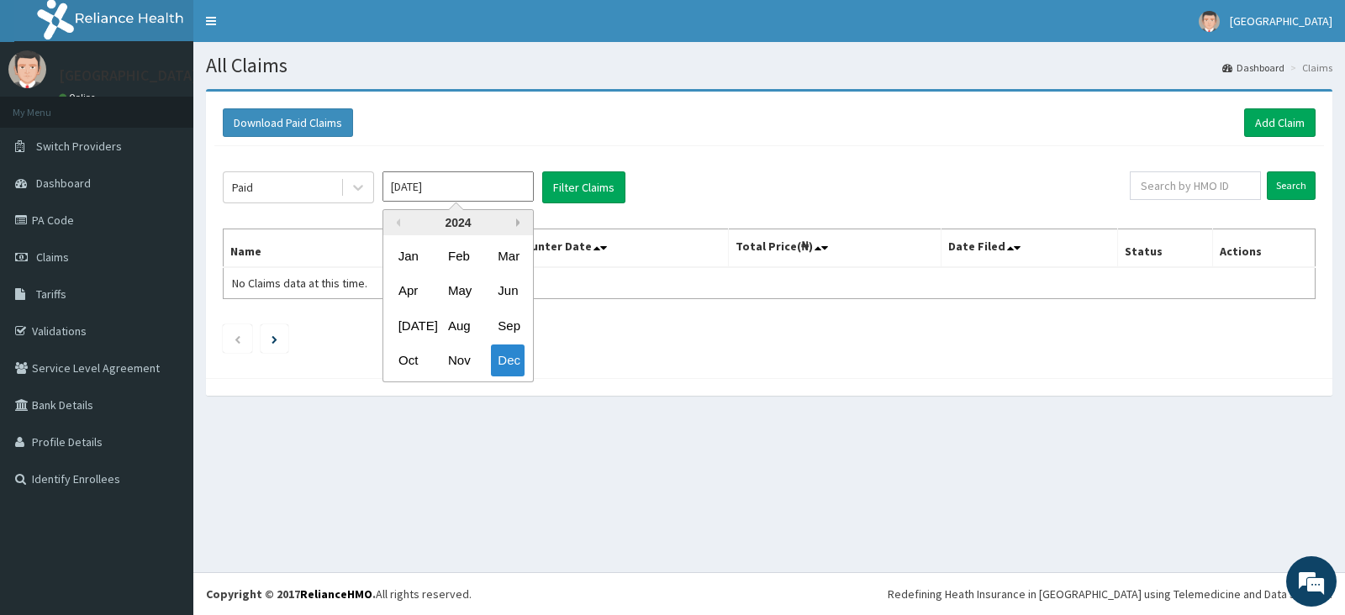
click at [518, 222] on button "Next Year" at bounding box center [520, 223] width 8 height 8
drag, startPoint x: 411, startPoint y: 258, endPoint x: 421, endPoint y: 250, distance: 13.1
click at [414, 256] on div "Jan" at bounding box center [409, 255] width 34 height 31
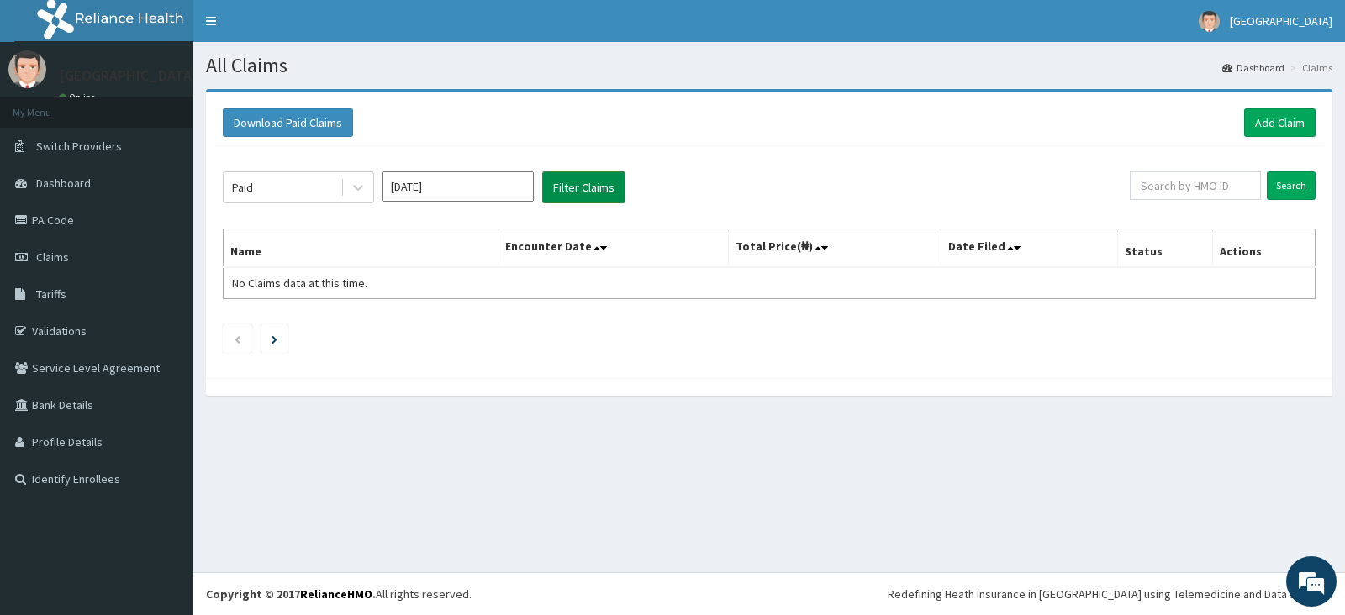
click at [570, 188] on button "Filter Claims" at bounding box center [583, 188] width 83 height 32
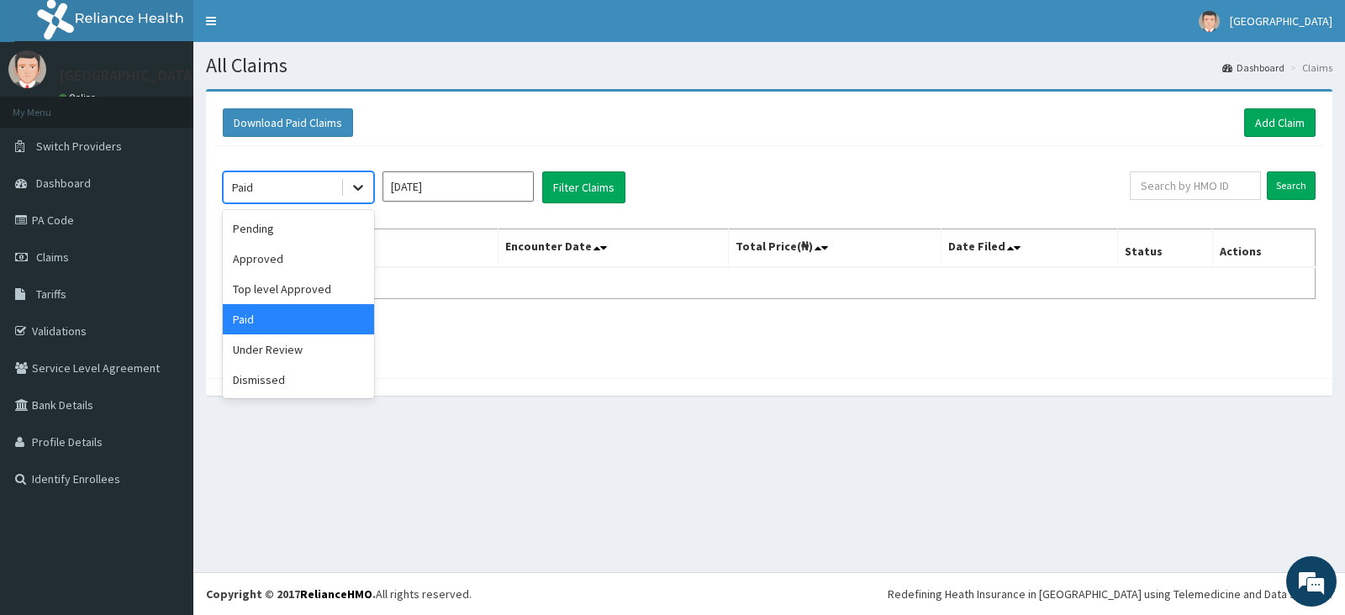
click at [357, 185] on icon at bounding box center [358, 187] width 17 height 17
click at [284, 322] on div "Paid" at bounding box center [298, 319] width 151 height 30
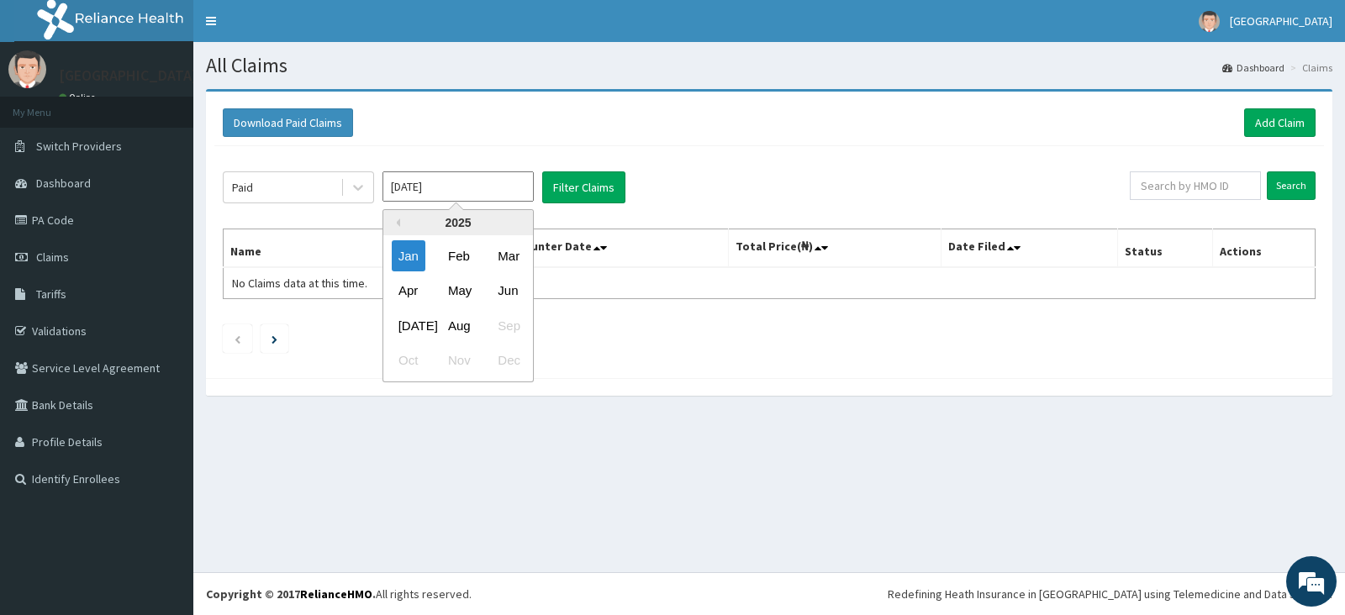
click at [468, 181] on input "Jan 2025" at bounding box center [458, 187] width 151 height 30
click at [457, 290] on div "May" at bounding box center [458, 291] width 34 height 31
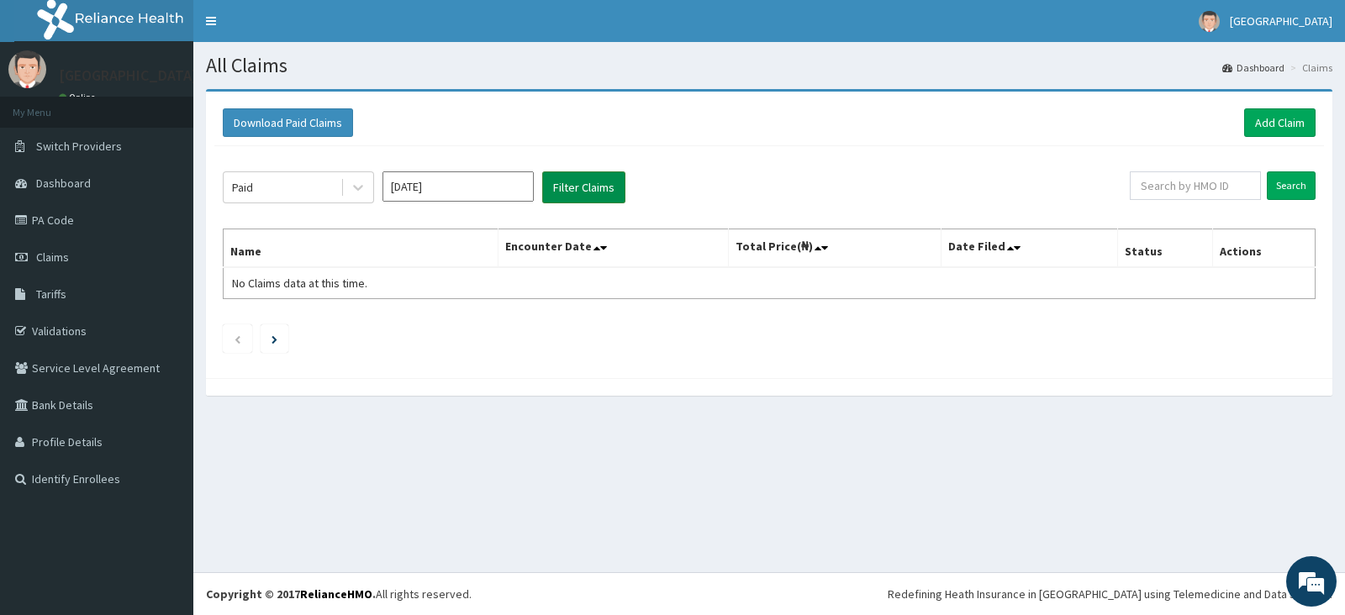
click at [575, 189] on button "Filter Claims" at bounding box center [583, 188] width 83 height 32
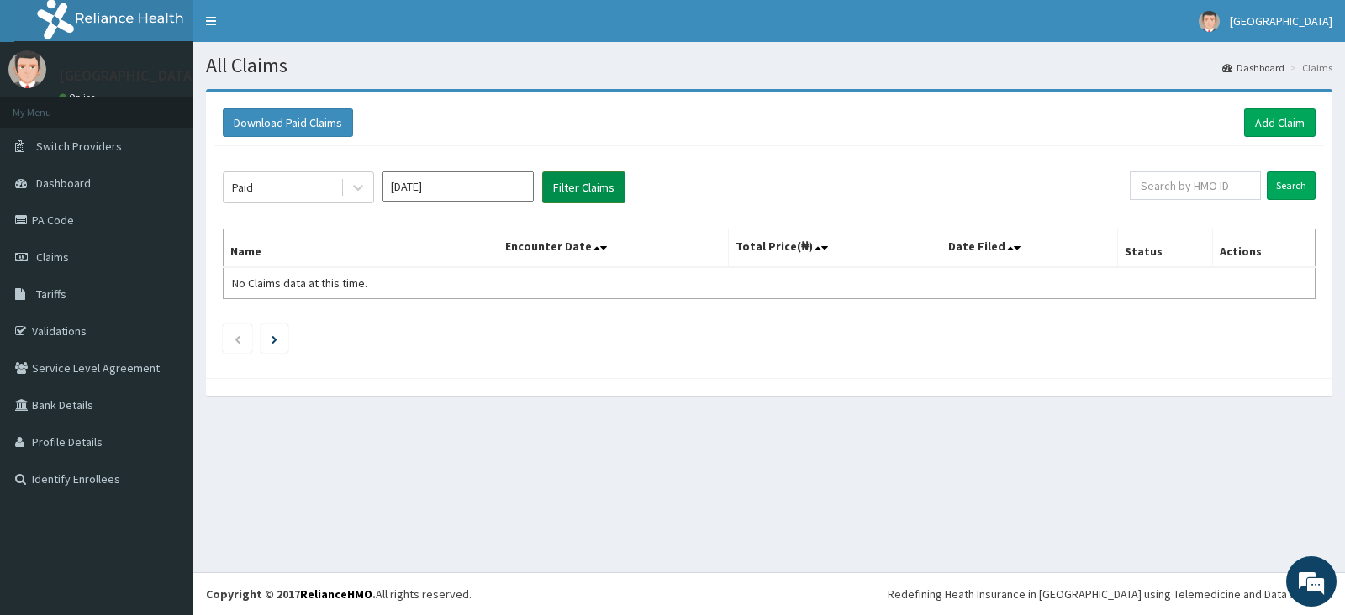
click at [575, 189] on button "Filter Claims" at bounding box center [583, 188] width 83 height 32
click at [356, 189] on icon at bounding box center [358, 187] width 17 height 17
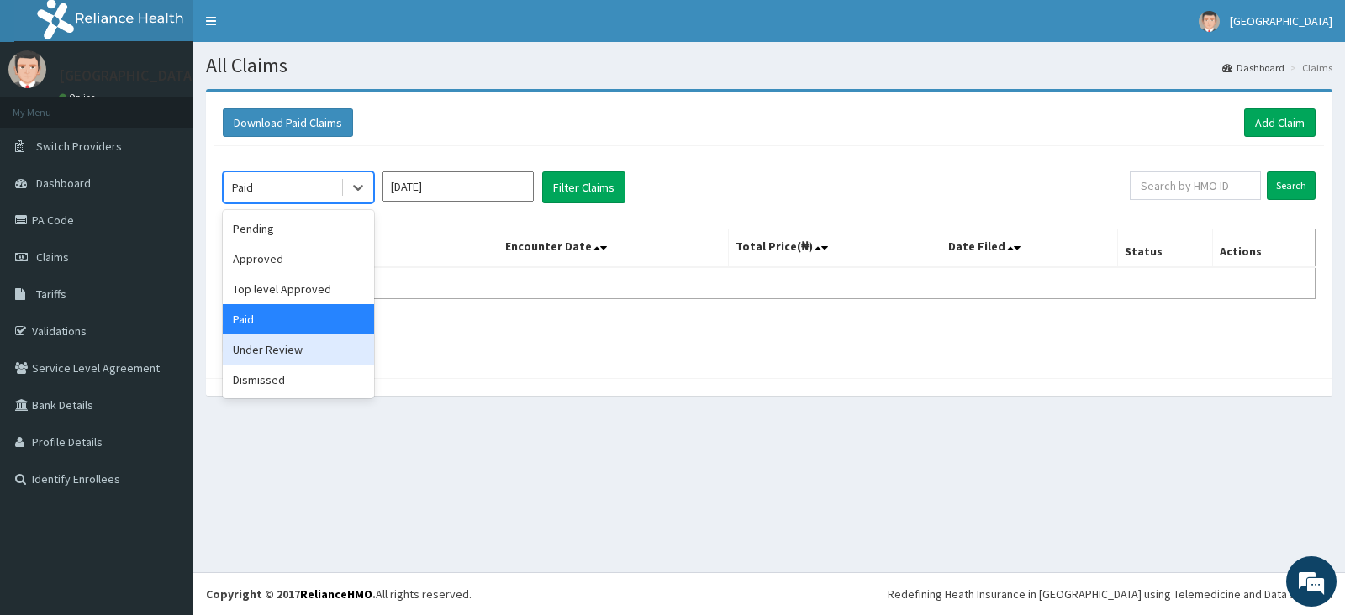
click at [288, 347] on div "Under Review" at bounding box center [298, 350] width 151 height 30
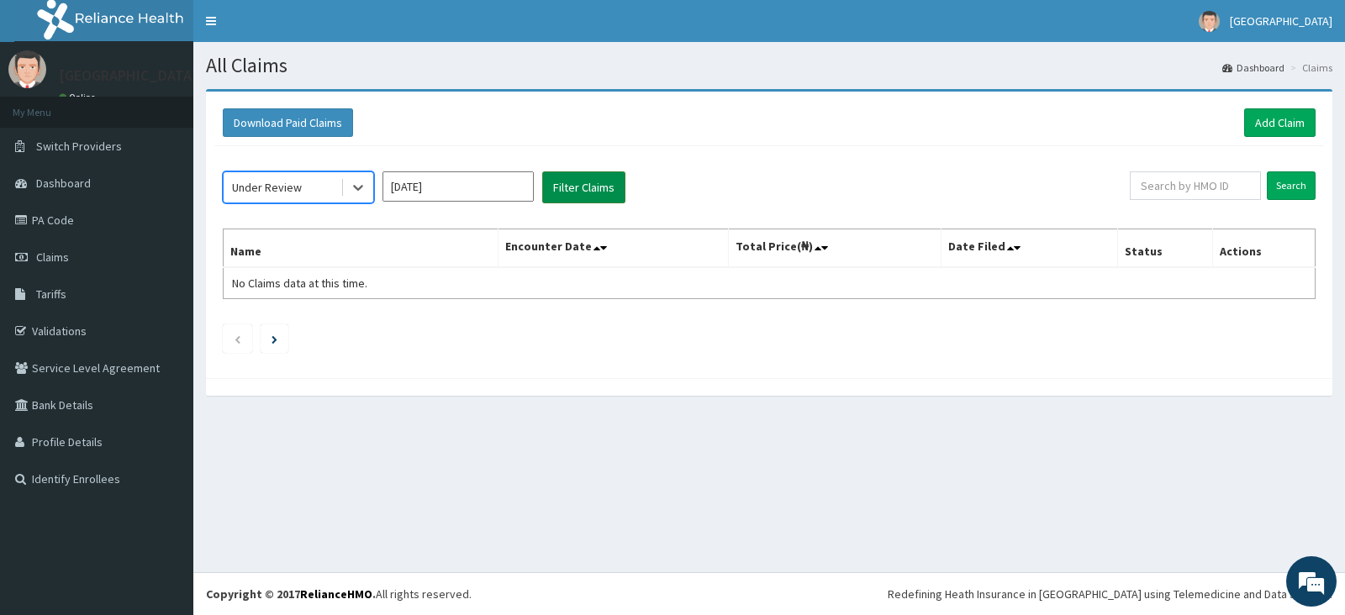
click at [580, 191] on button "Filter Claims" at bounding box center [583, 188] width 83 height 32
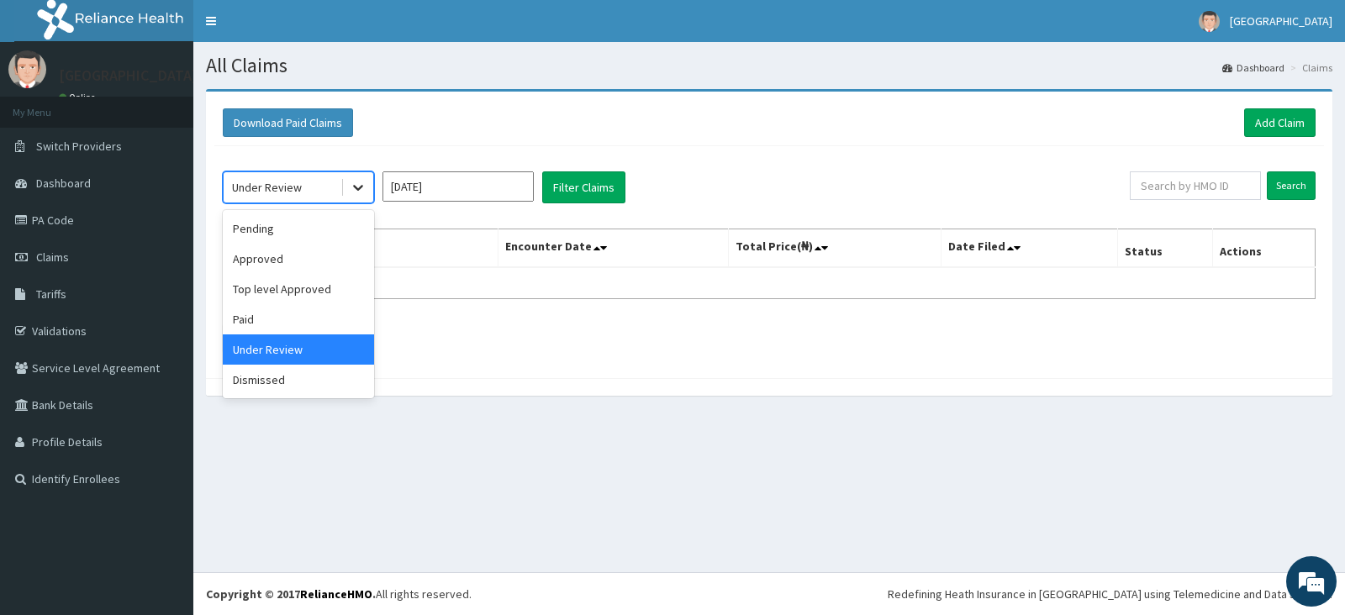
click at [355, 187] on icon at bounding box center [358, 189] width 10 height 6
click at [252, 323] on div "Paid" at bounding box center [298, 319] width 151 height 30
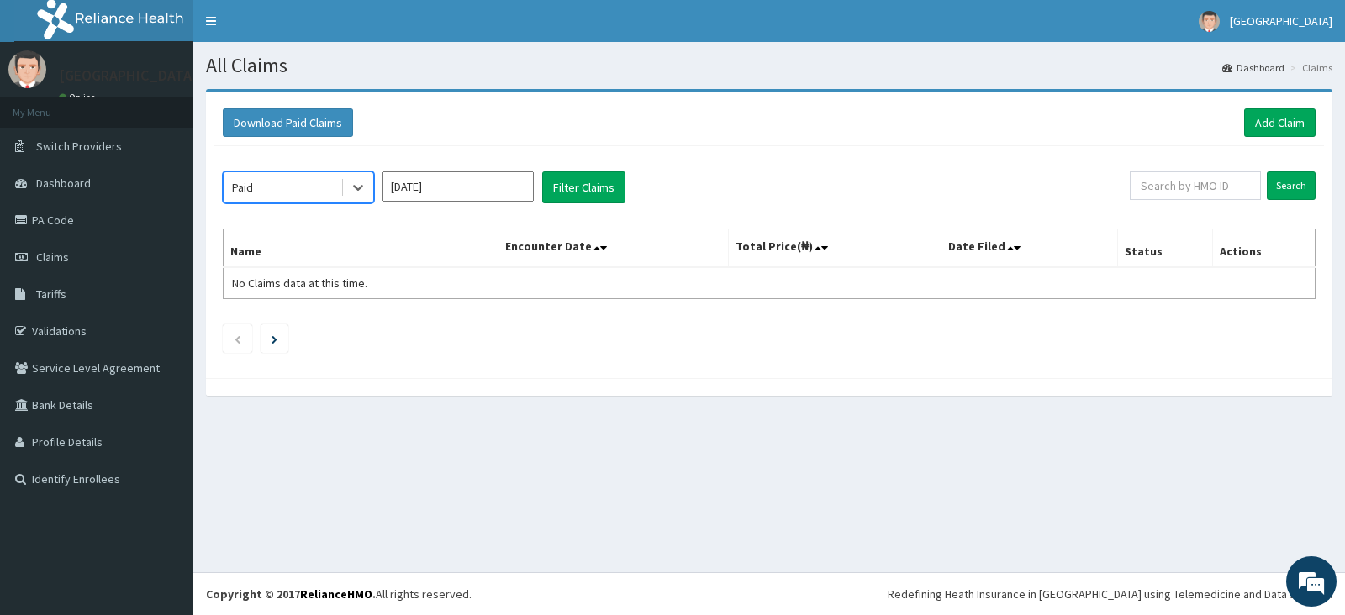
click at [441, 185] on input "May 2025" at bounding box center [458, 187] width 151 height 30
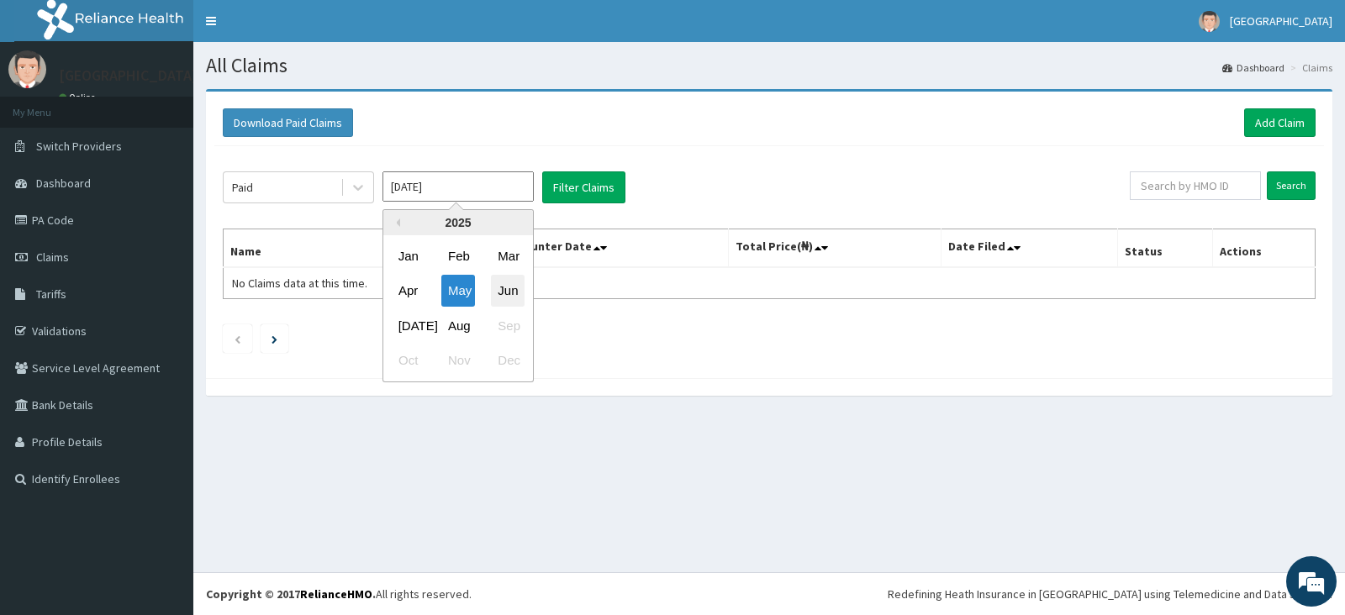
click at [508, 293] on div "Jun" at bounding box center [508, 291] width 34 height 31
type input "Jun 2025"
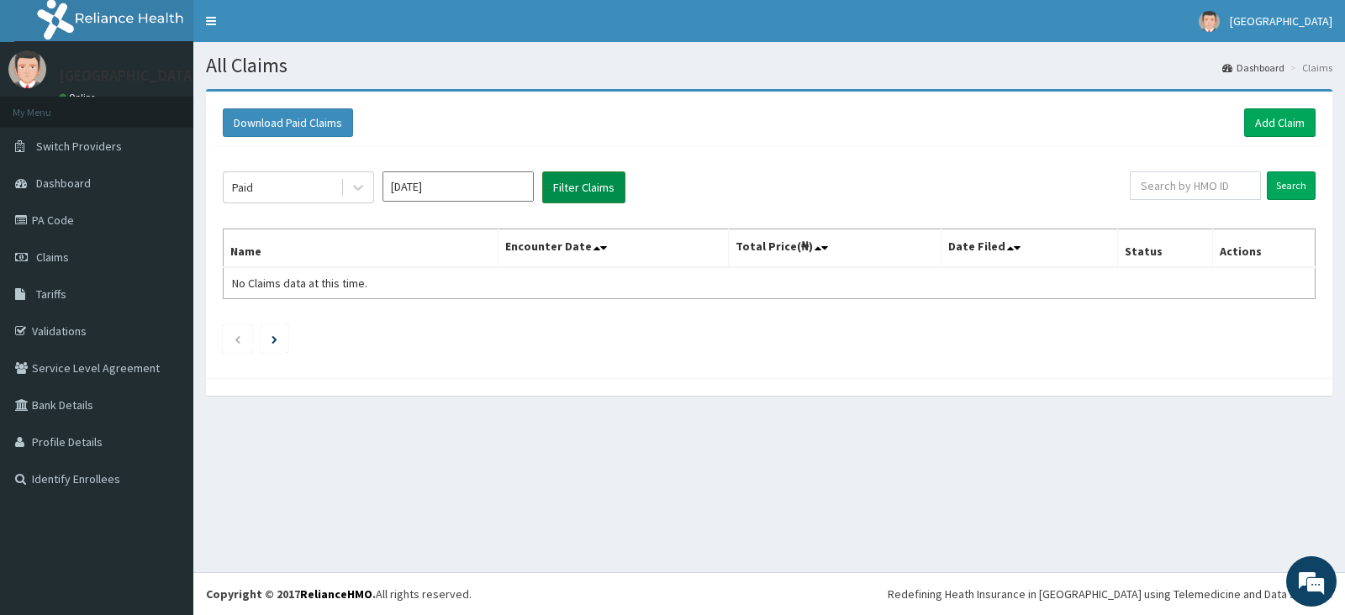
click at [588, 193] on button "Filter Claims" at bounding box center [583, 188] width 83 height 32
click at [589, 193] on button "Filter Claims" at bounding box center [583, 188] width 83 height 32
click at [53, 260] on span "Claims" at bounding box center [52, 257] width 33 height 15
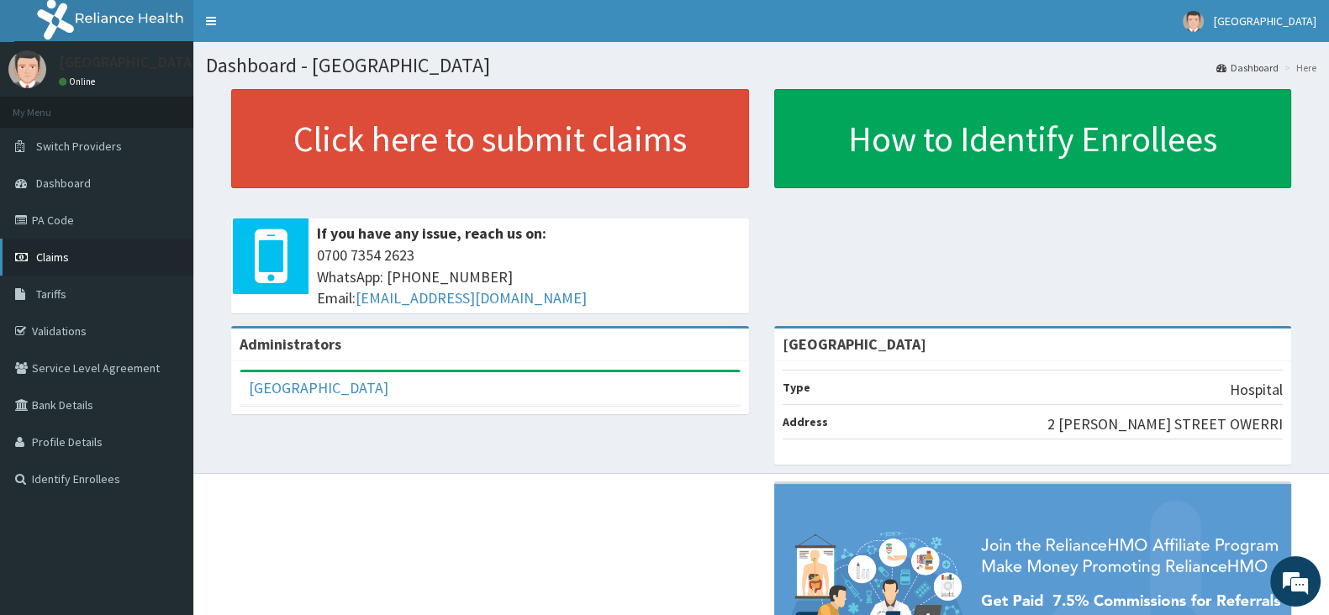
click at [62, 255] on span "Claims" at bounding box center [52, 257] width 33 height 15
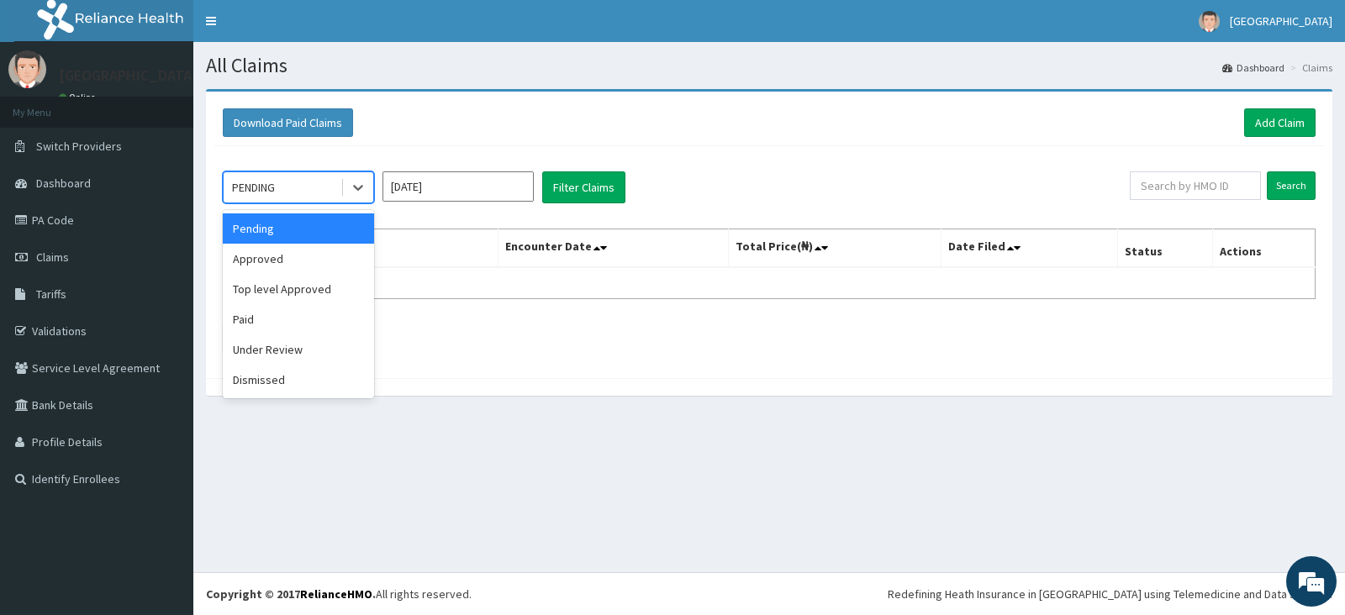
click at [315, 194] on div "PENDING" at bounding box center [282, 187] width 117 height 27
click at [270, 314] on div "Paid" at bounding box center [298, 319] width 151 height 30
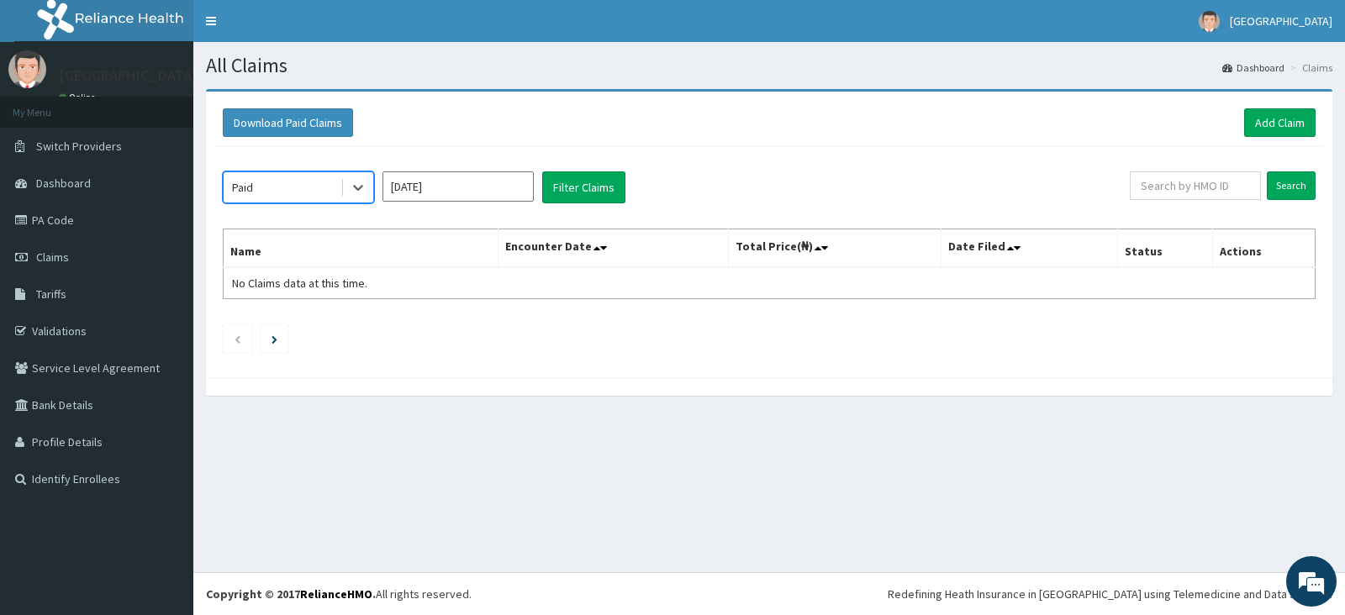
click at [473, 187] on input "[DATE]" at bounding box center [458, 187] width 151 height 30
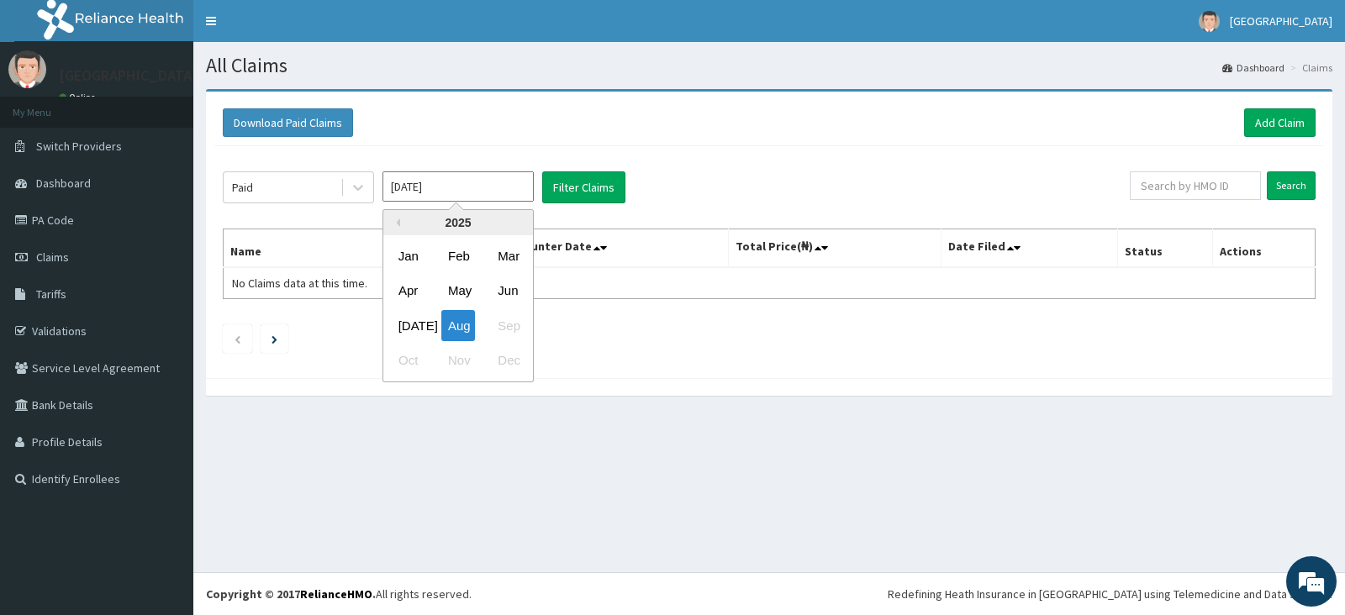
click at [399, 219] on button "Previous Year" at bounding box center [396, 223] width 8 height 8
click at [414, 286] on div "Apr" at bounding box center [409, 291] width 34 height 31
type input "[DATE]"
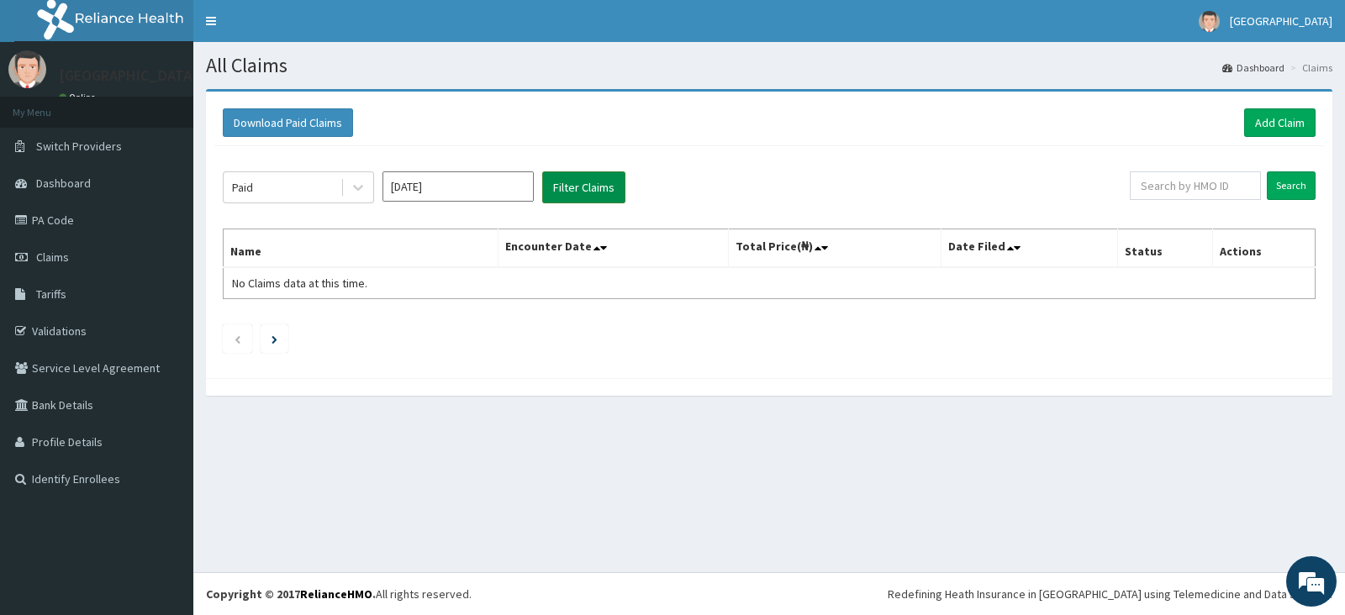
click at [583, 193] on button "Filter Claims" at bounding box center [583, 188] width 83 height 32
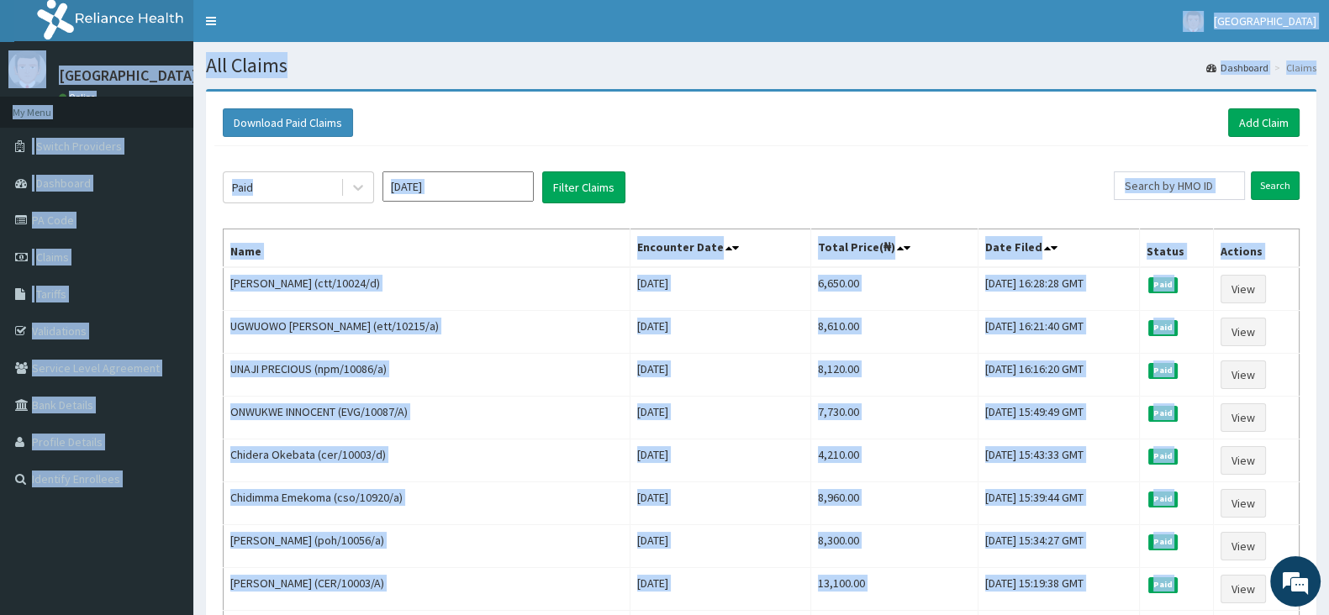
drag, startPoint x: 446, startPoint y: 334, endPoint x: 1337, endPoint y: -92, distance: 987.6
click at [1329, 0] on html "R EL Toggle navigation EZEM HOSPITAL EZEM HOSPITAL - ezemhospital@gmail.com Mem…" at bounding box center [664, 519] width 1329 height 1038
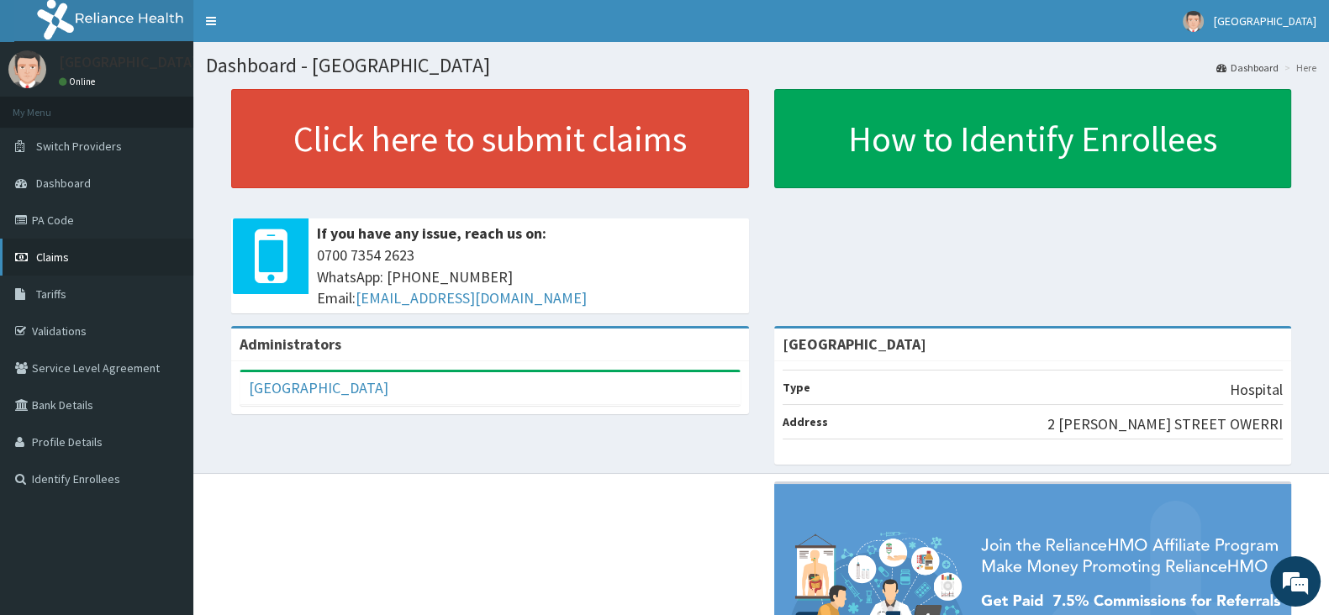
click at [57, 256] on span "Claims" at bounding box center [52, 257] width 33 height 15
